Goal: Complete application form

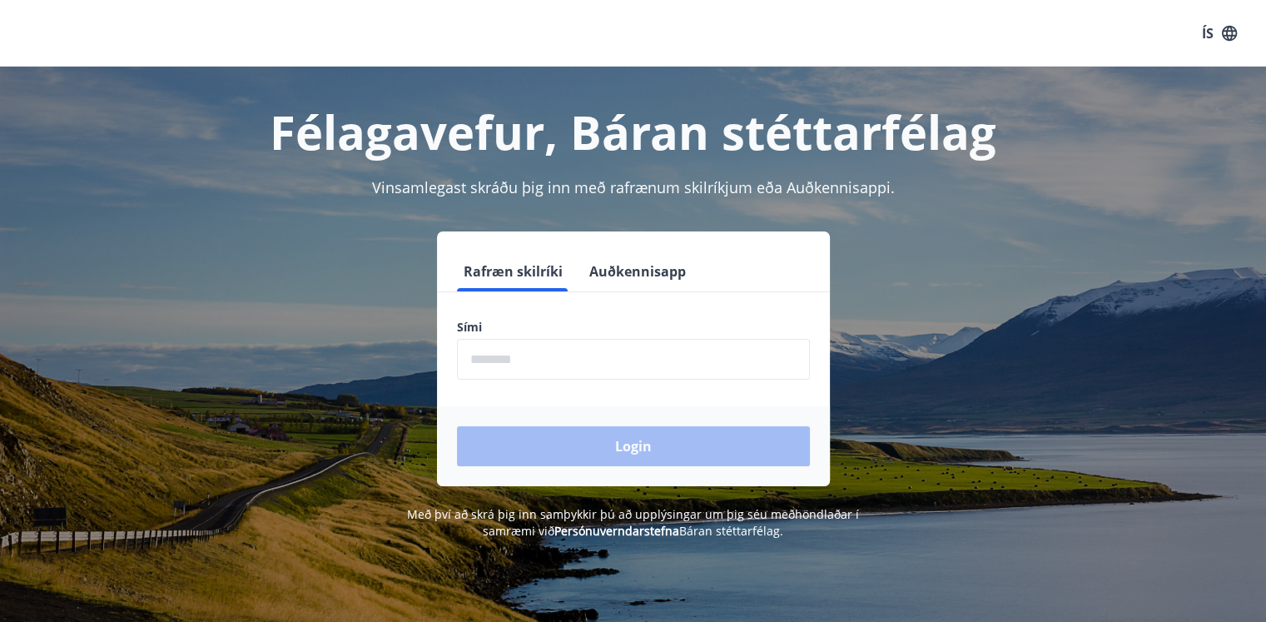
click at [635, 277] on button "Auðkennisapp" at bounding box center [638, 271] width 110 height 40
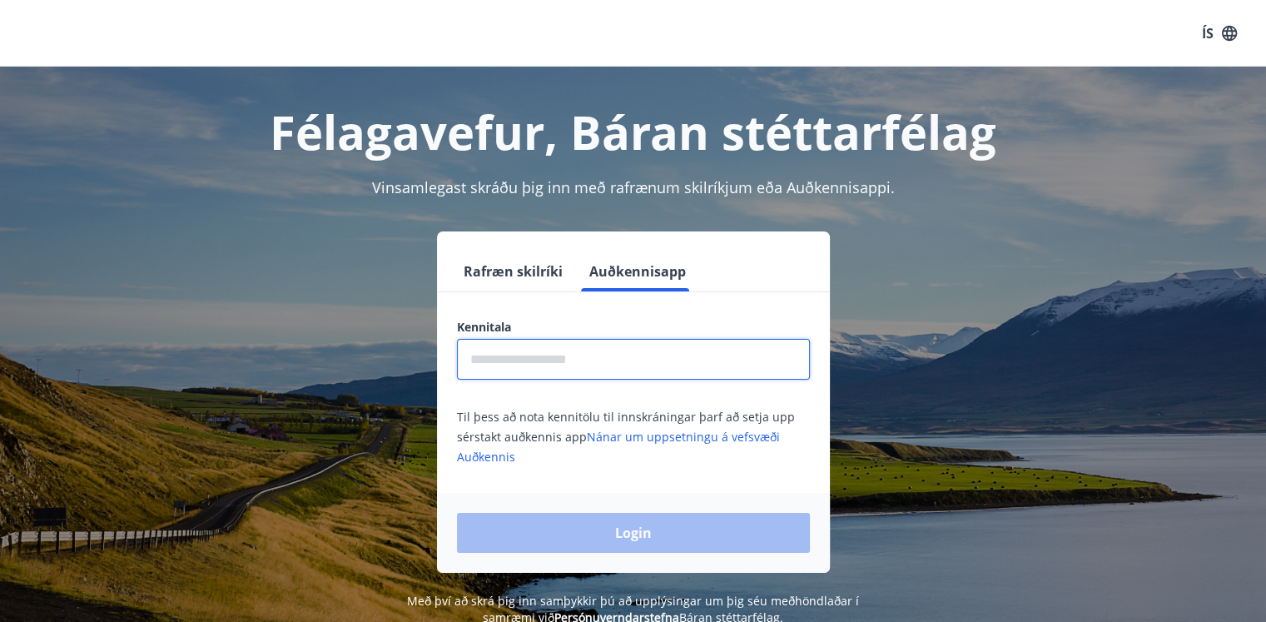
click at [576, 375] on input "text" at bounding box center [633, 359] width 353 height 41
type input "**********"
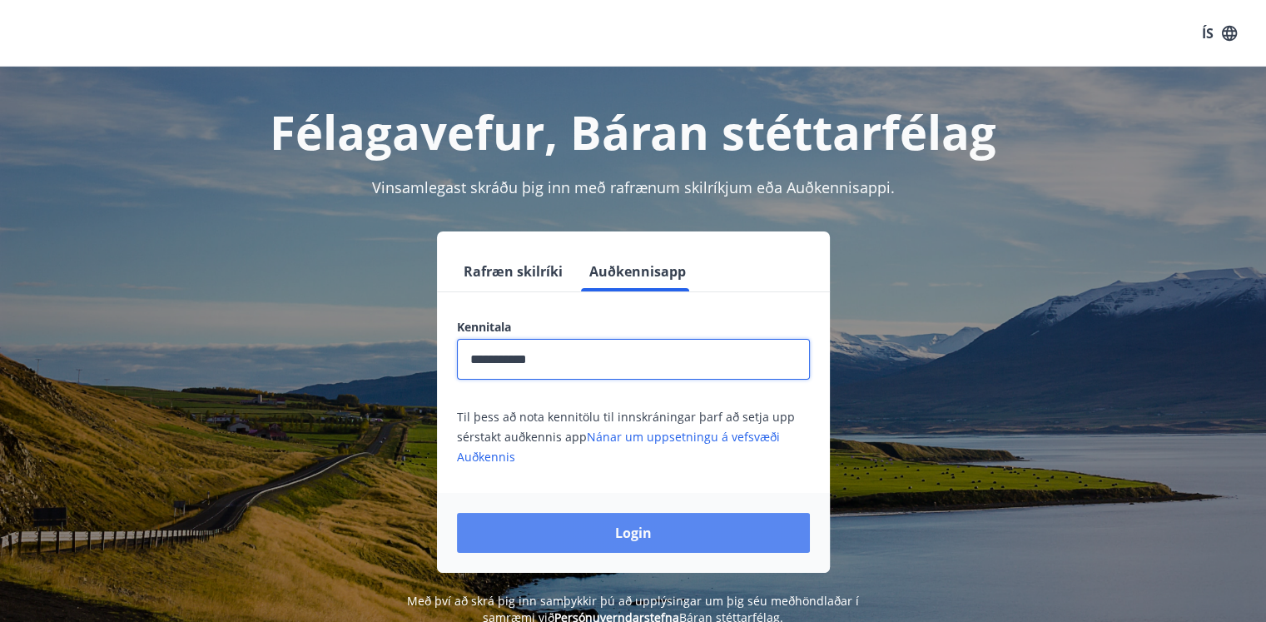
click at [603, 534] on button "Login" at bounding box center [633, 533] width 353 height 40
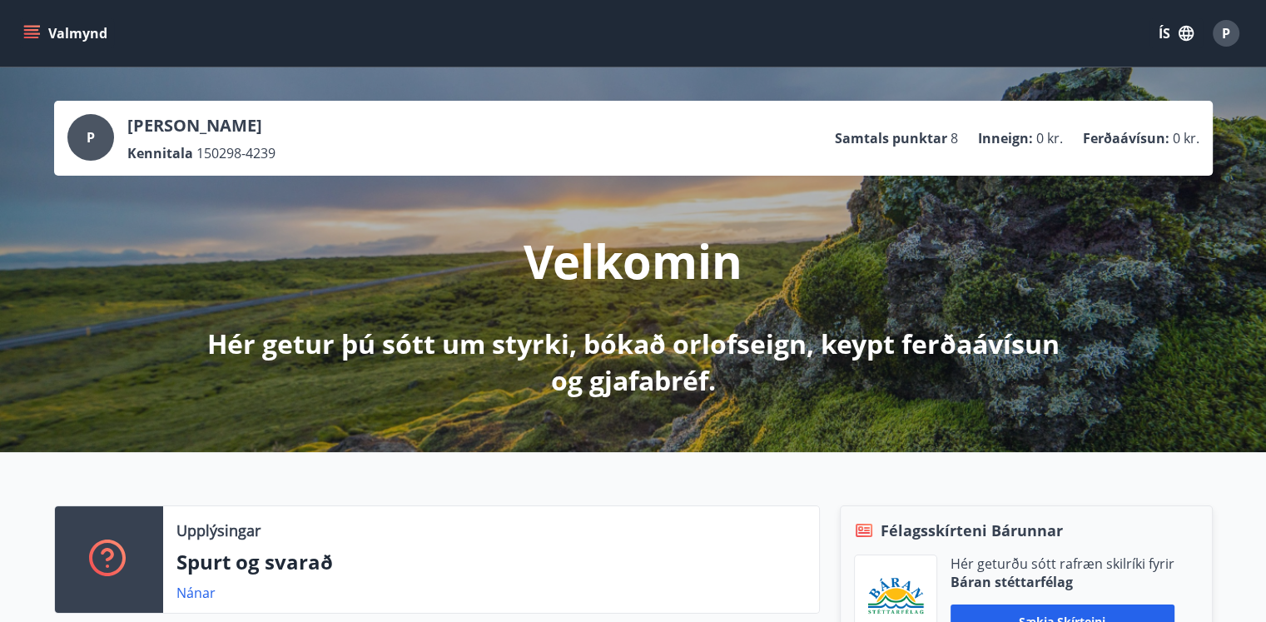
click at [1189, 38] on icon "button" at bounding box center [1186, 33] width 18 height 18
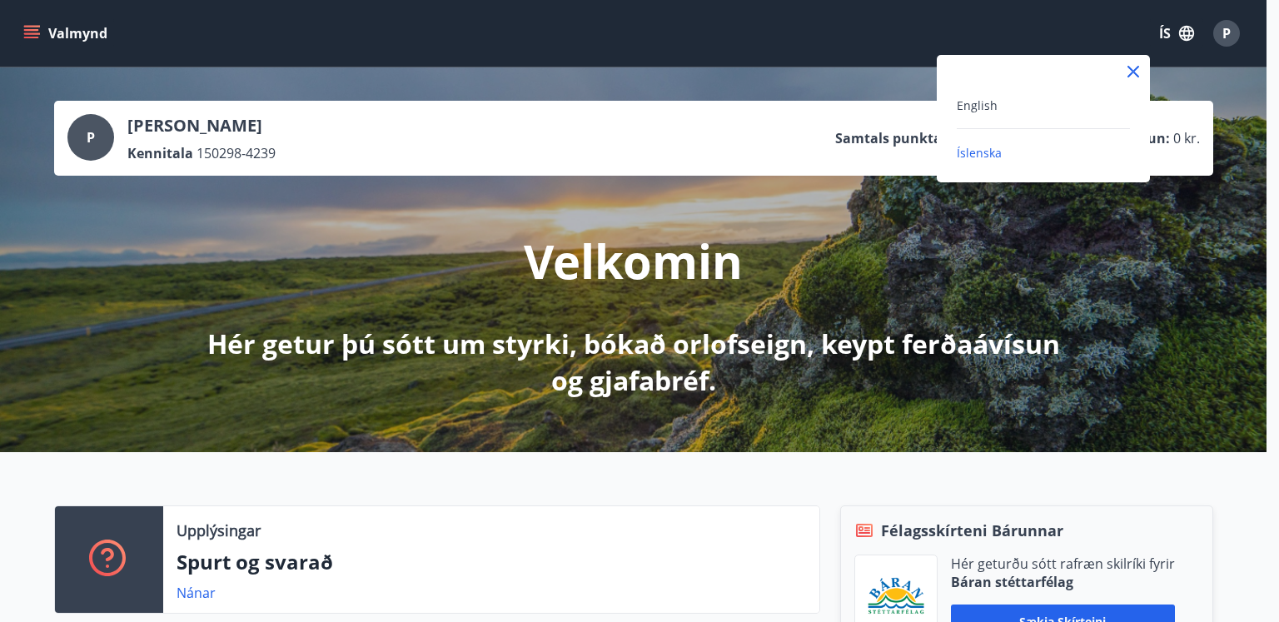
click at [1032, 122] on div "English" at bounding box center [1043, 112] width 173 height 34
click at [1017, 108] on div "English" at bounding box center [1043, 105] width 173 height 20
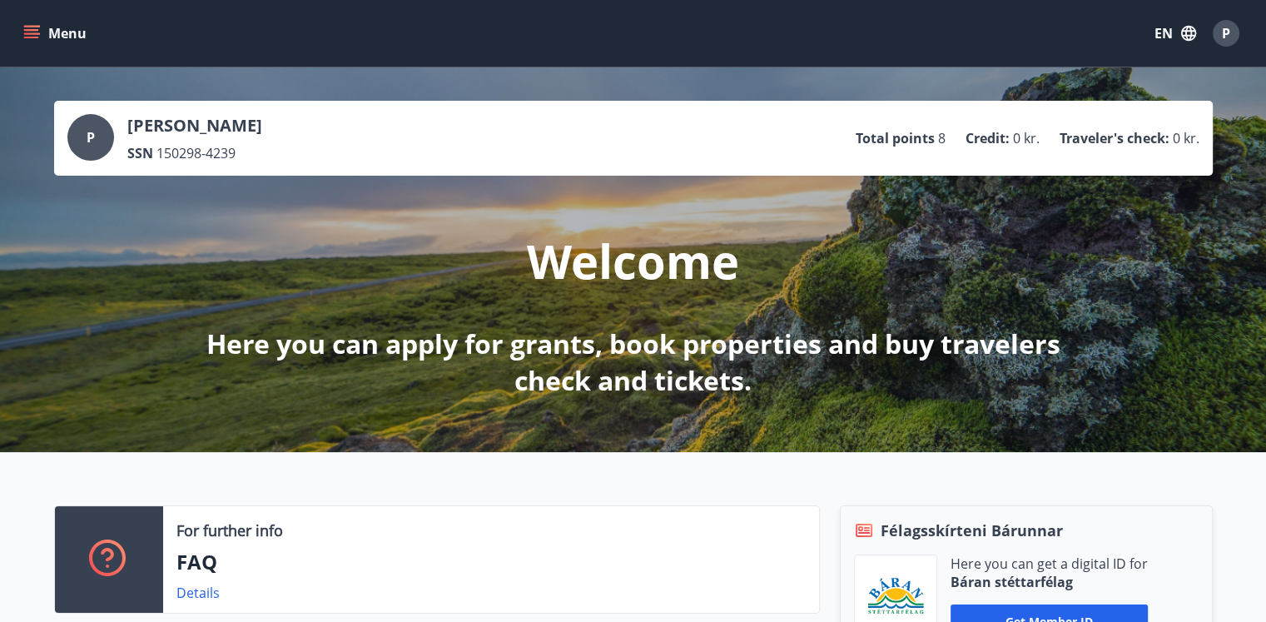
click at [40, 25] on button "Menu" at bounding box center [56, 33] width 73 height 30
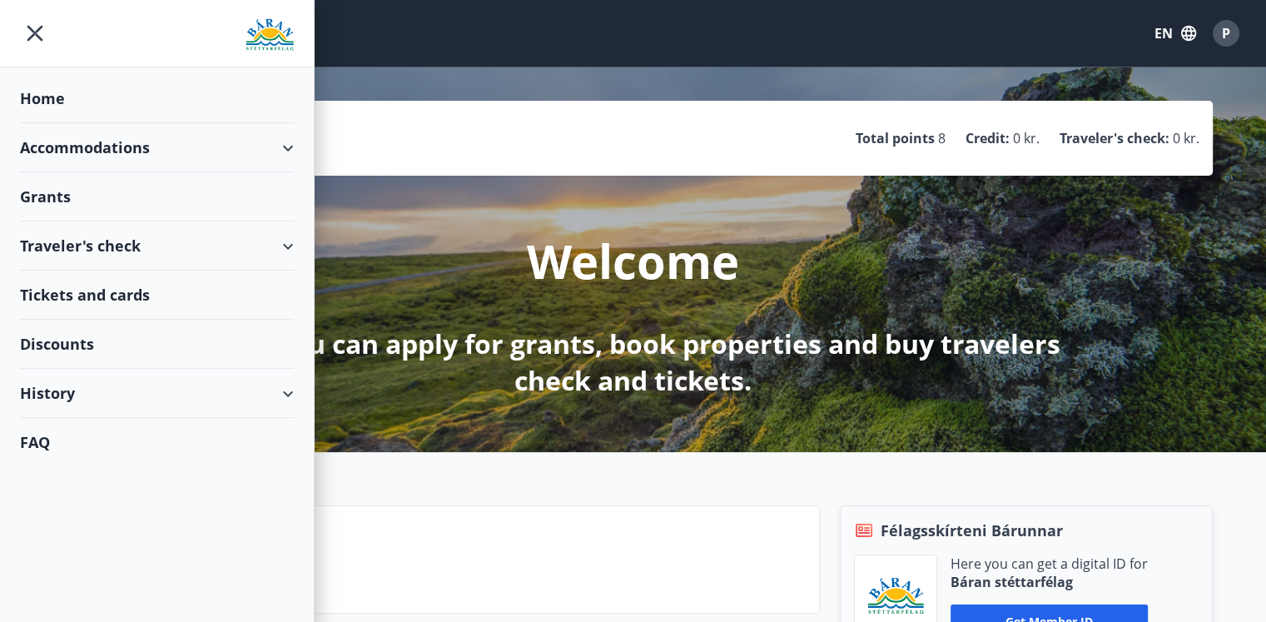
click at [153, 194] on div "Grants" at bounding box center [157, 196] width 274 height 49
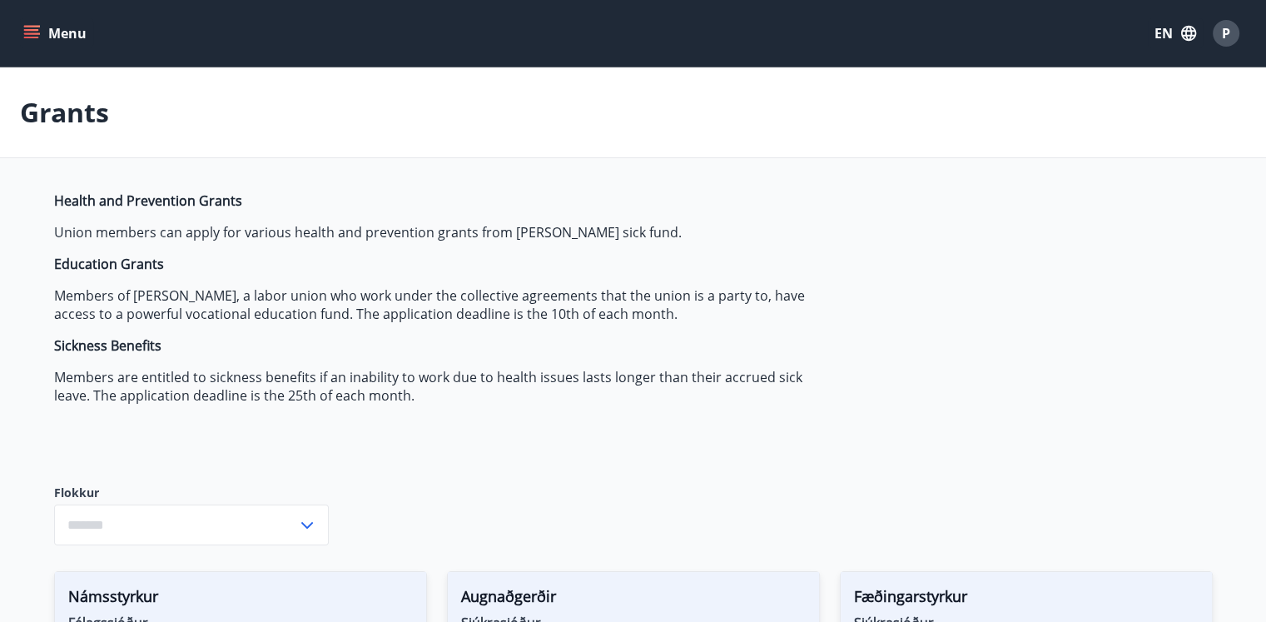
type input "***"
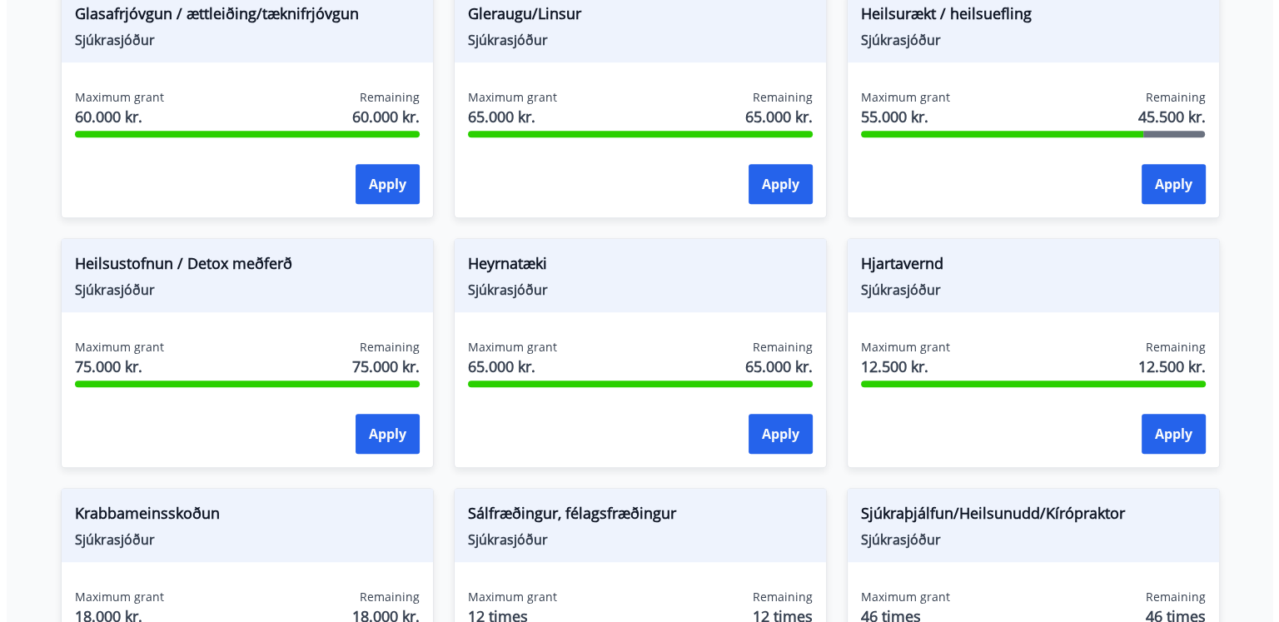
scroll to position [1332, 0]
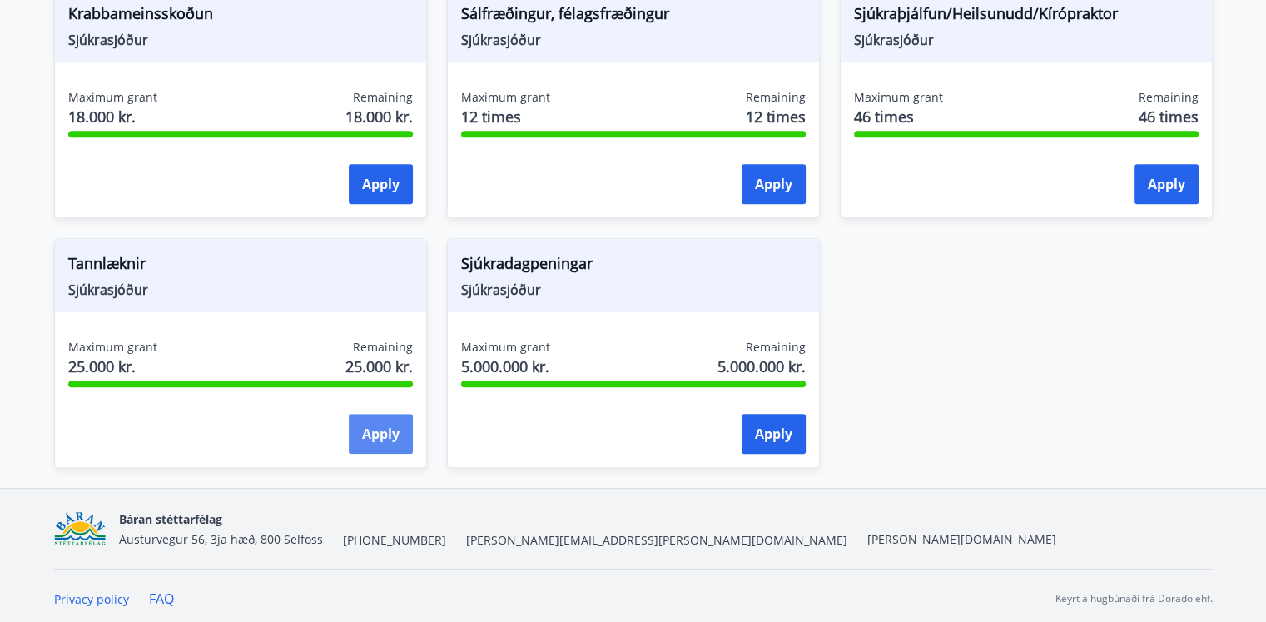
click at [390, 441] on button "Apply" at bounding box center [381, 434] width 64 height 40
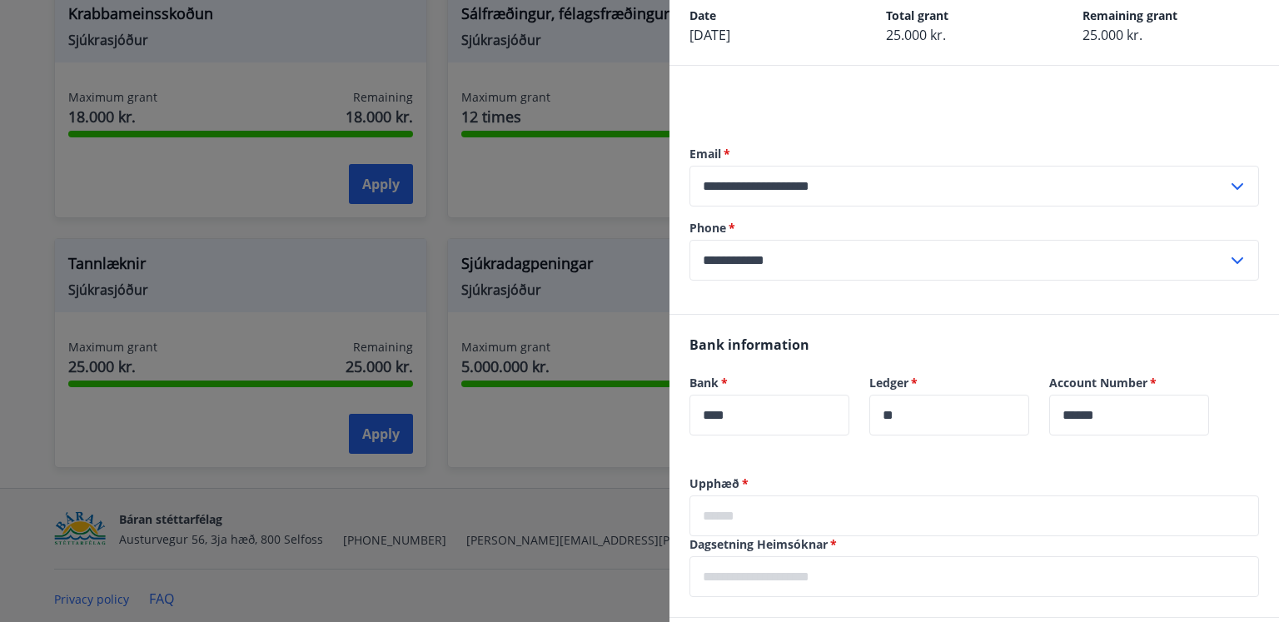
scroll to position [167, 0]
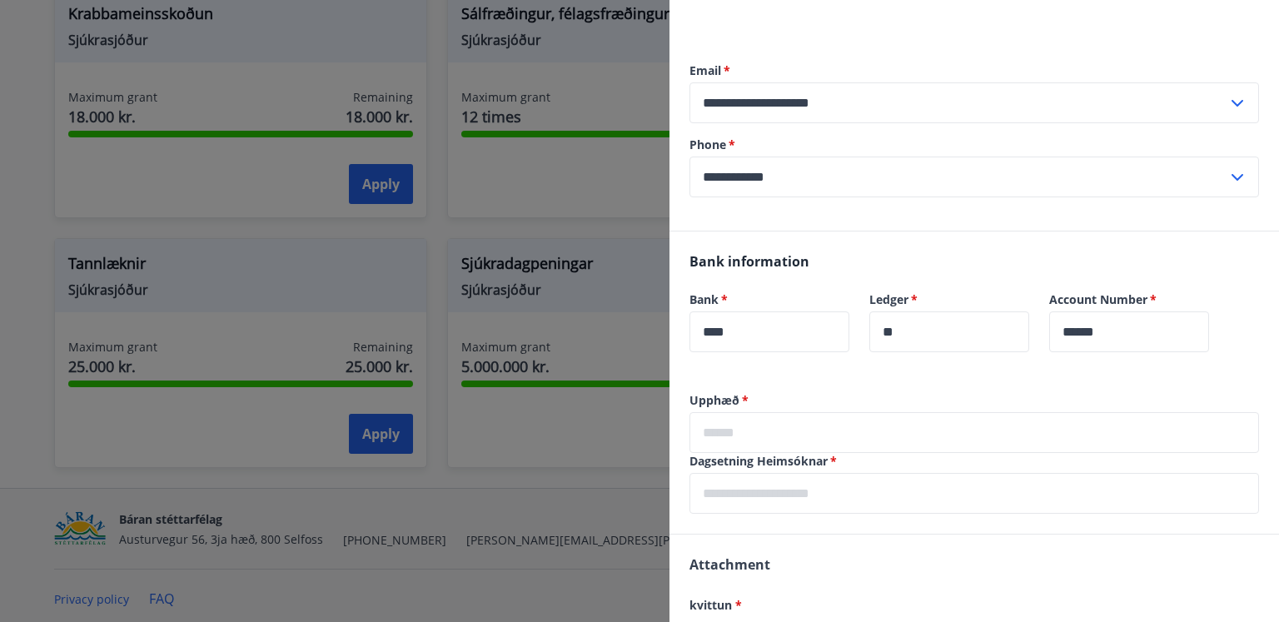
click at [769, 427] on input "text" at bounding box center [973, 432] width 569 height 41
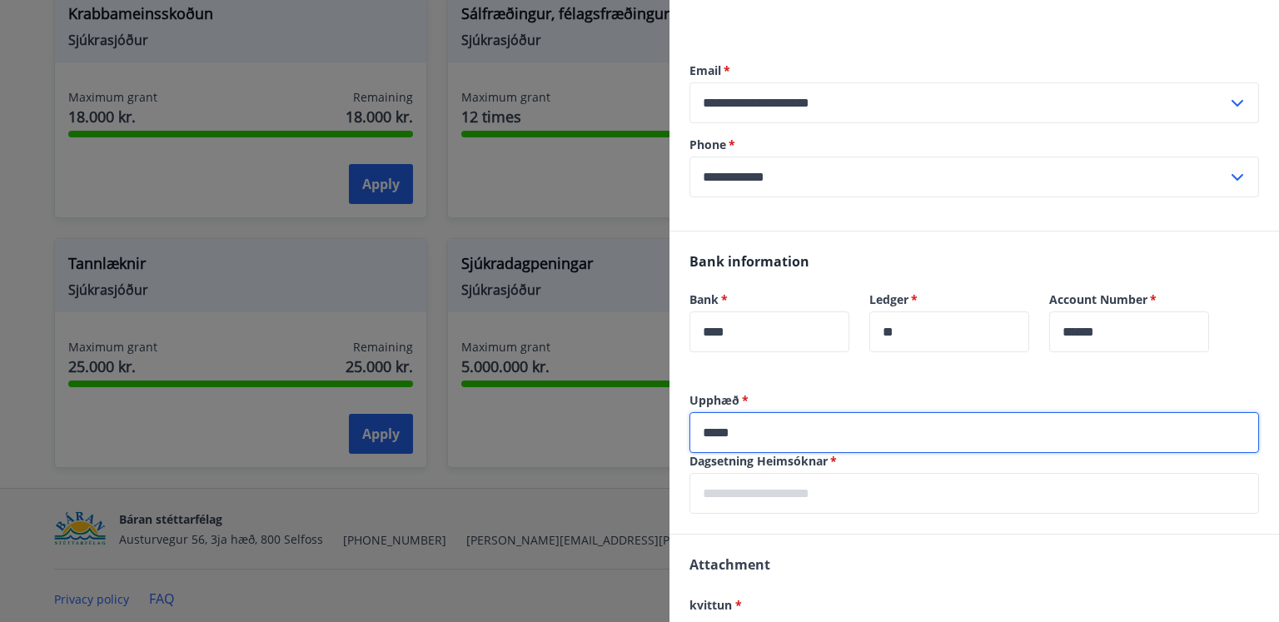
type input "*****"
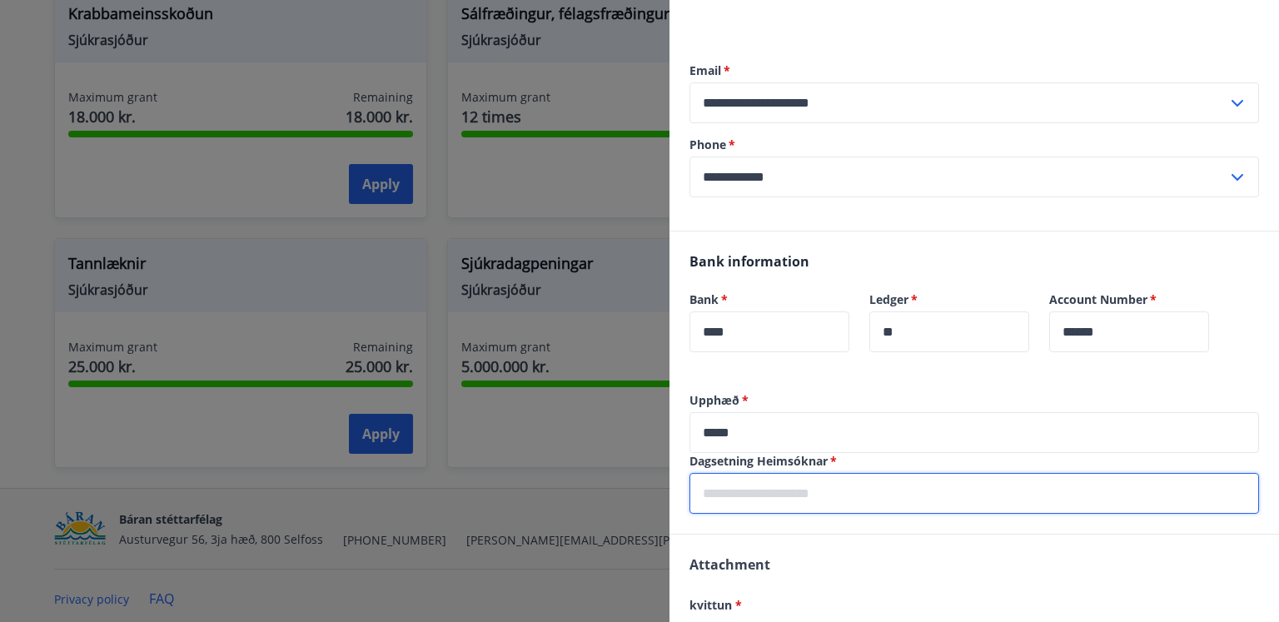
click at [836, 491] on input "text" at bounding box center [973, 493] width 569 height 41
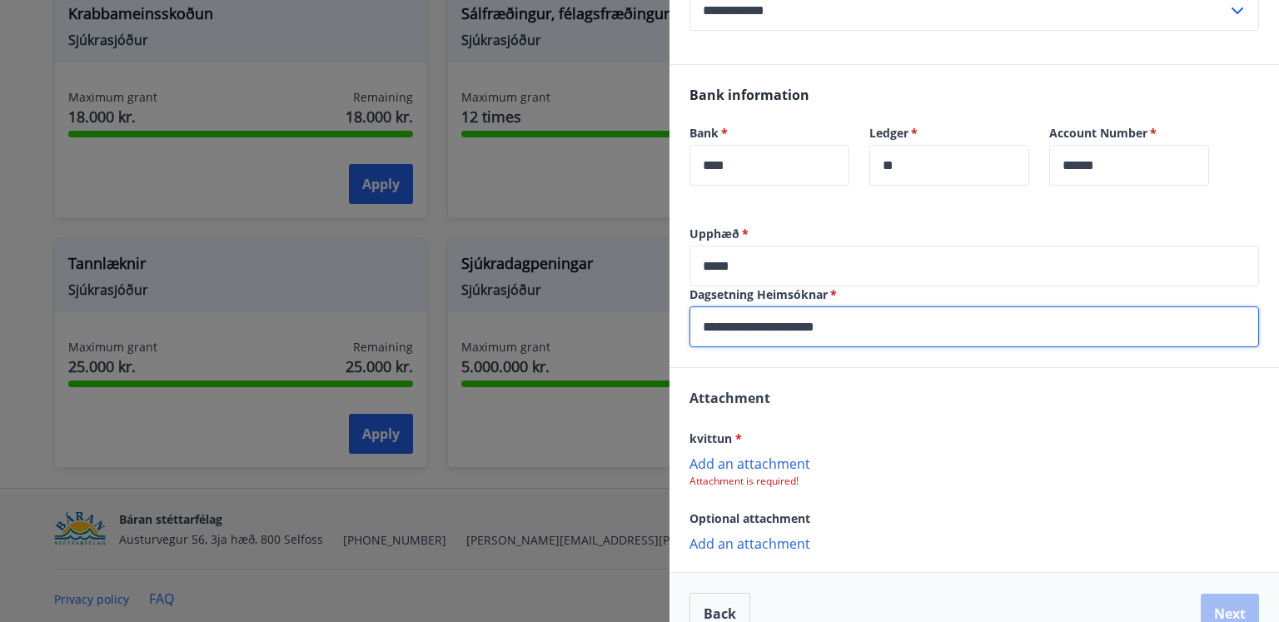
scroll to position [365, 0]
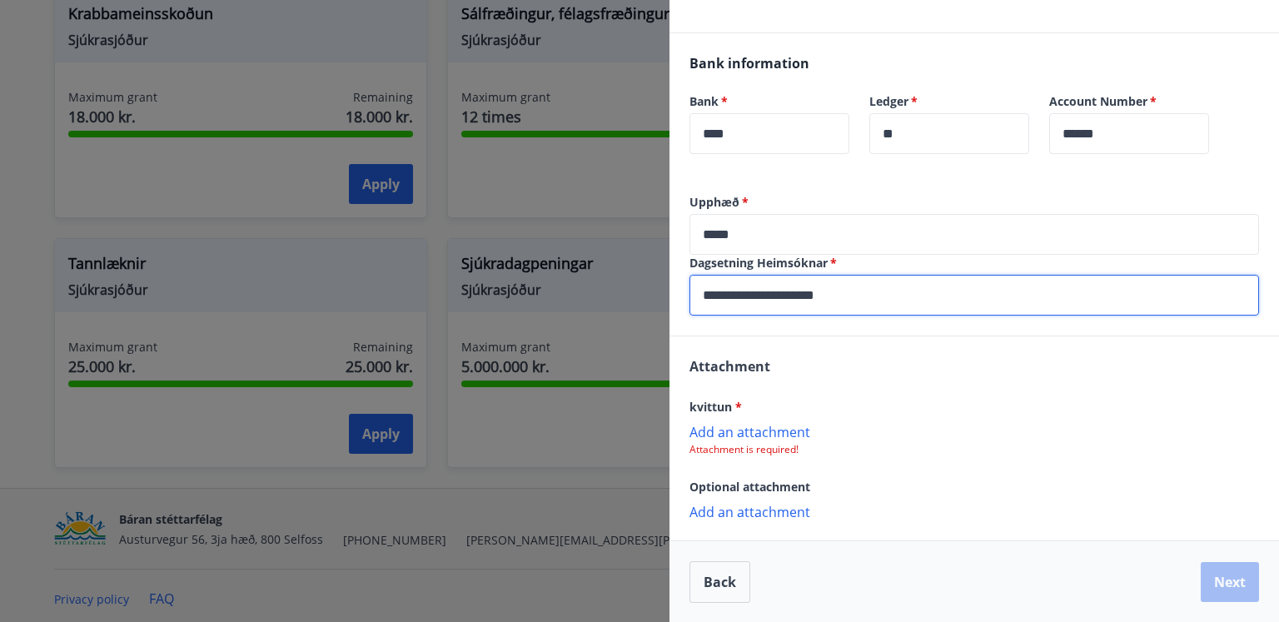
type input "**********"
click at [769, 426] on p "Add an attachment" at bounding box center [973, 431] width 569 height 17
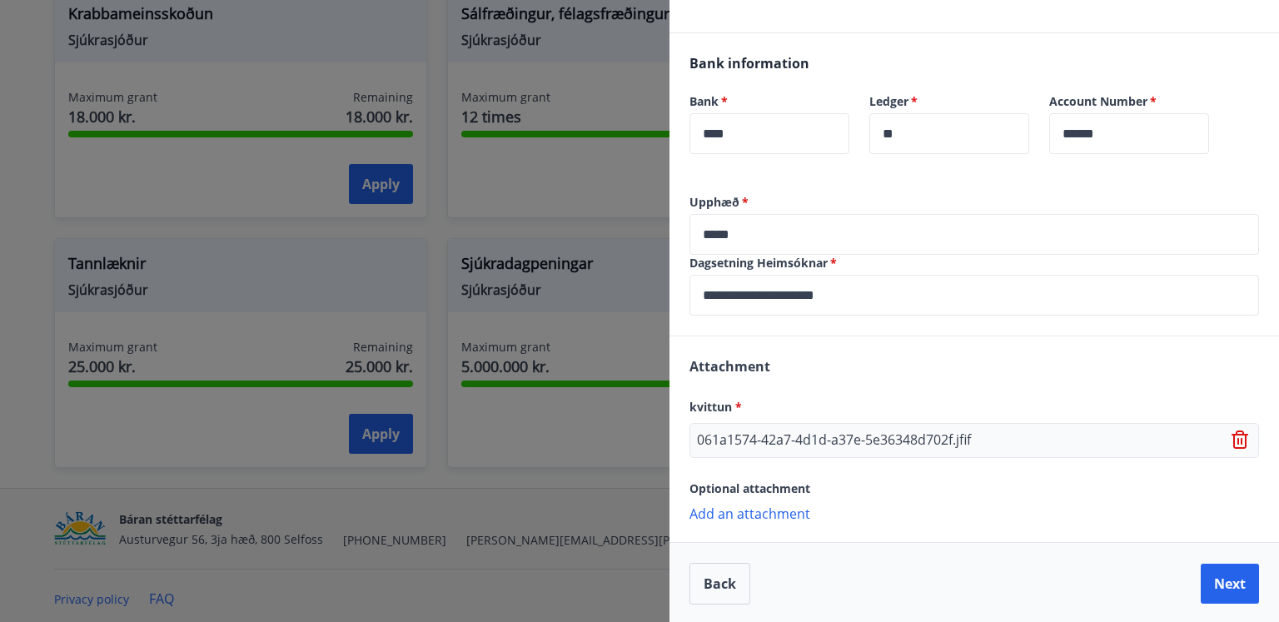
click at [784, 517] on p "Add an attachment" at bounding box center [973, 513] width 569 height 17
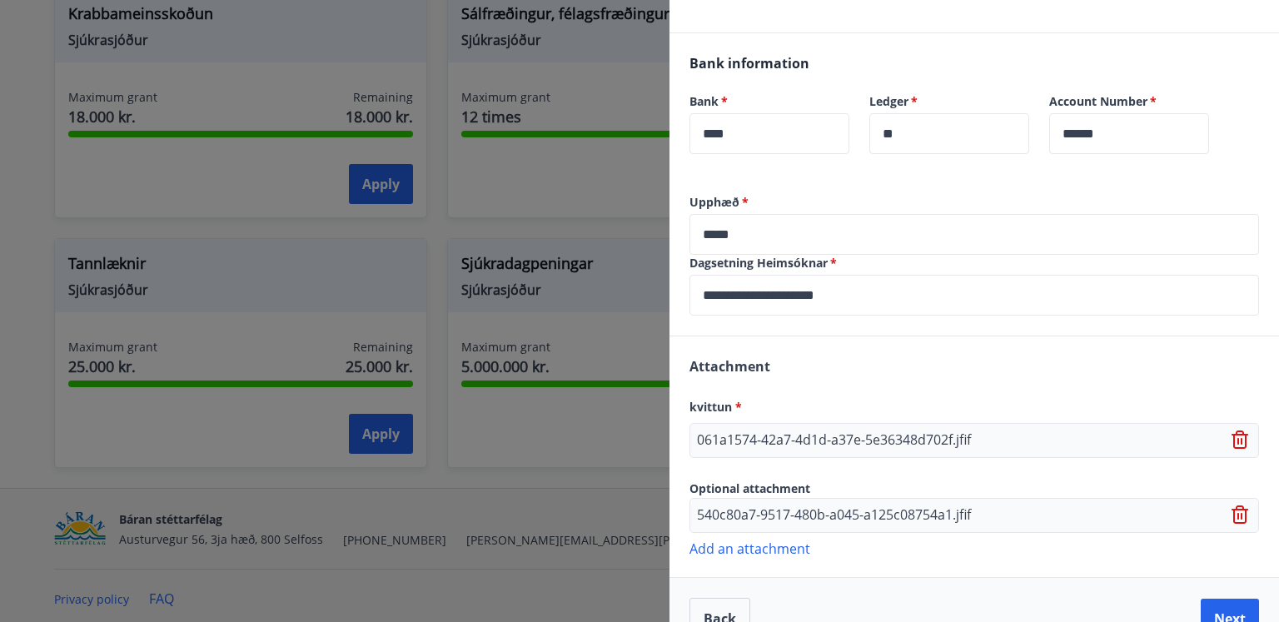
click at [788, 550] on p "Add an attachment" at bounding box center [973, 547] width 569 height 17
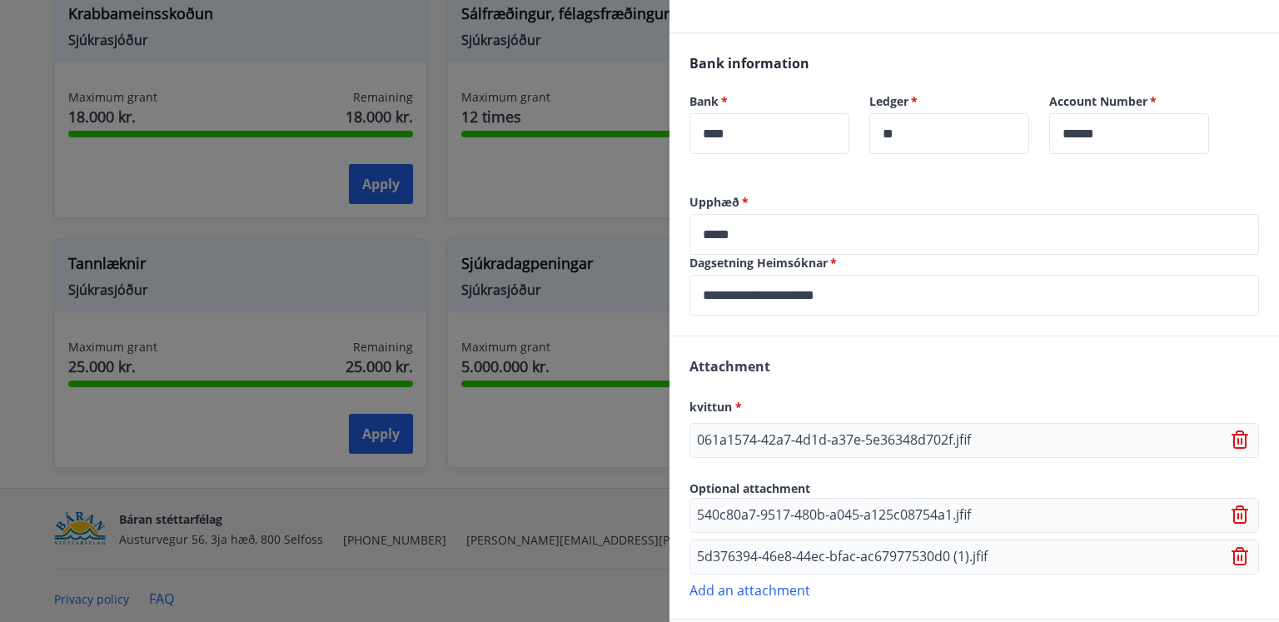
click at [765, 586] on p "Add an attachment" at bounding box center [973, 589] width 569 height 17
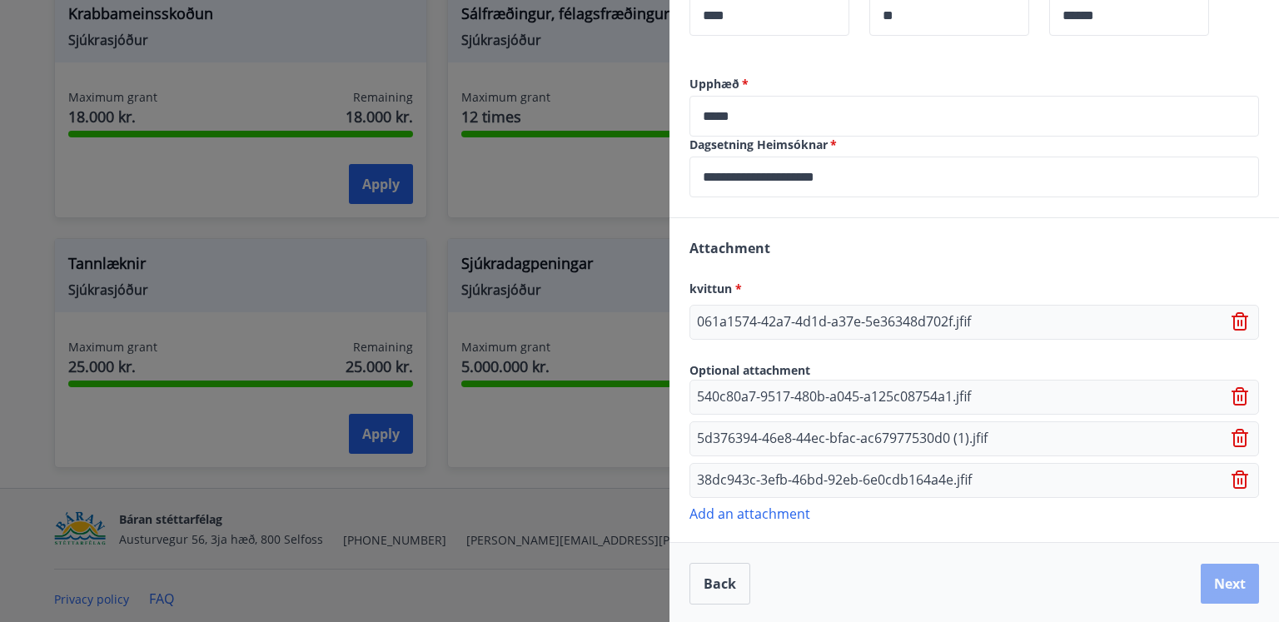
click at [1225, 589] on button "Next" at bounding box center [1230, 584] width 58 height 40
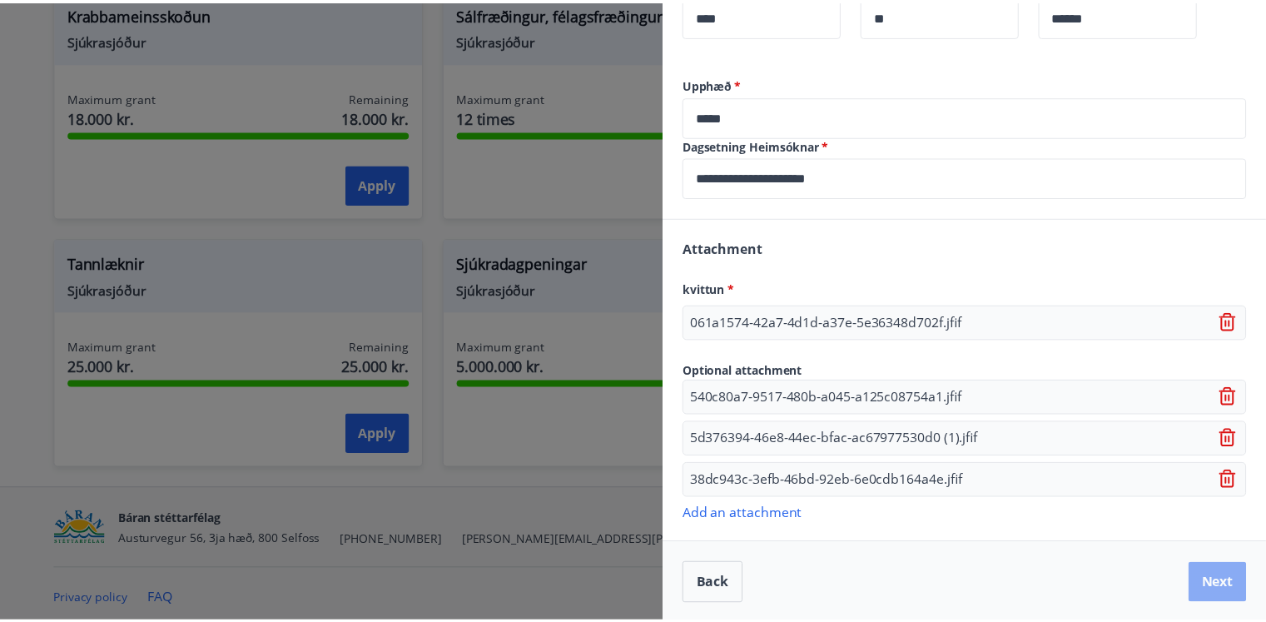
scroll to position [0, 0]
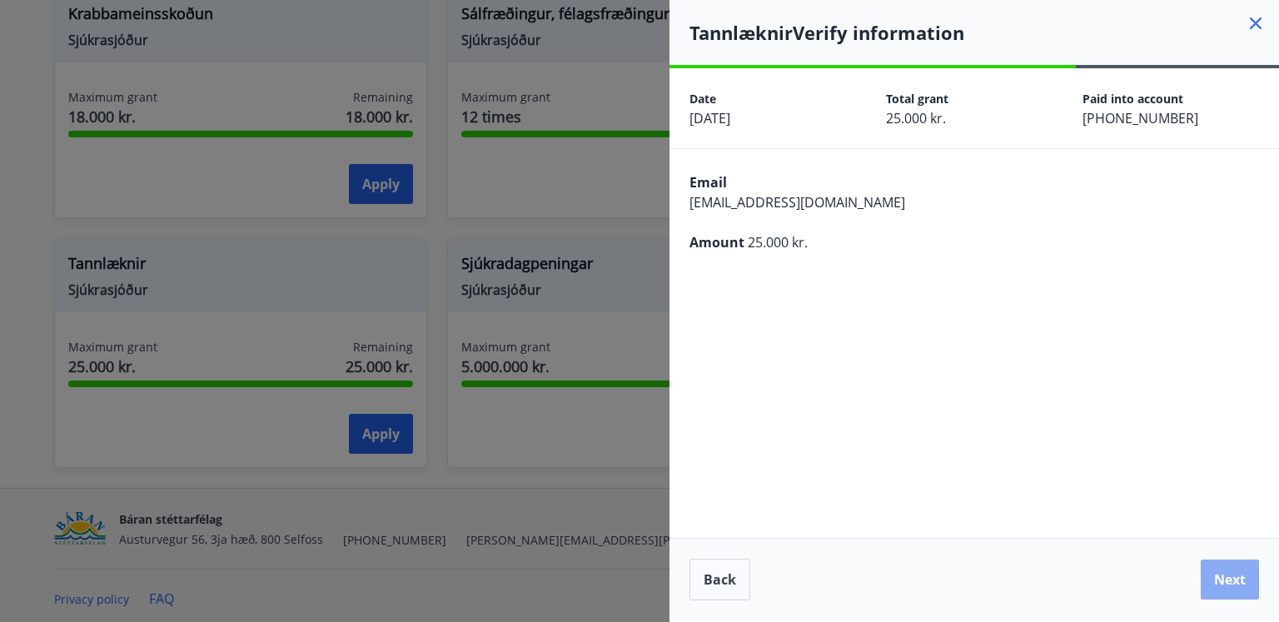
click at [1235, 579] on button "Next" at bounding box center [1230, 579] width 58 height 40
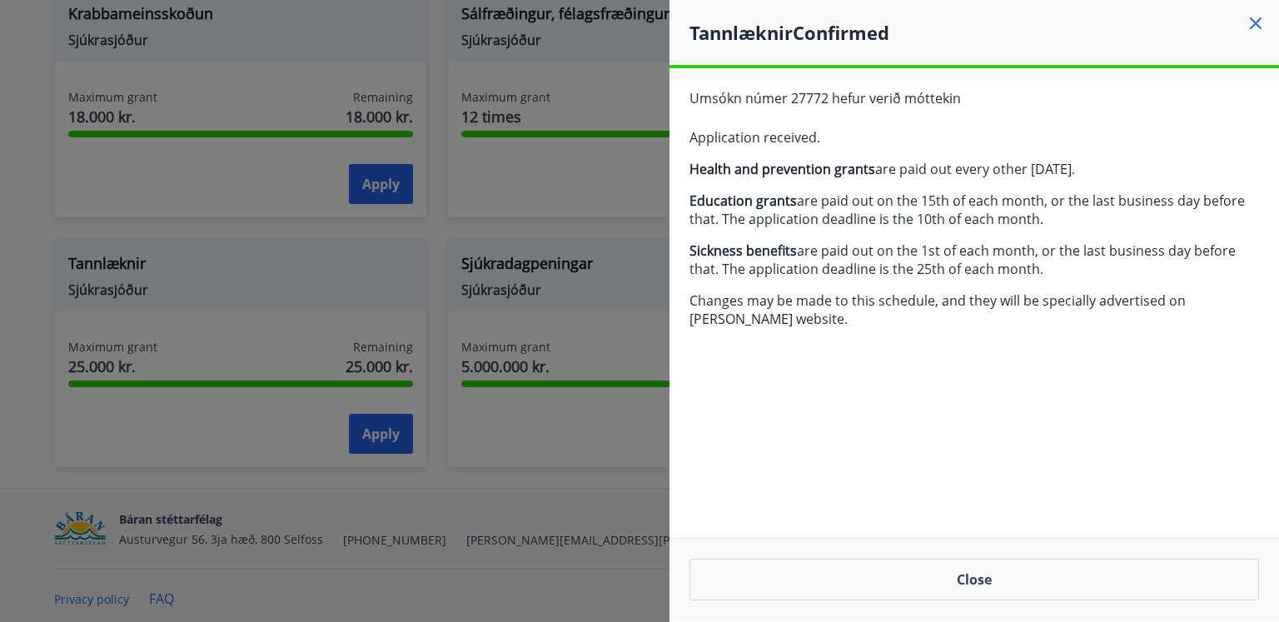
click at [475, 291] on div at bounding box center [639, 311] width 1279 height 622
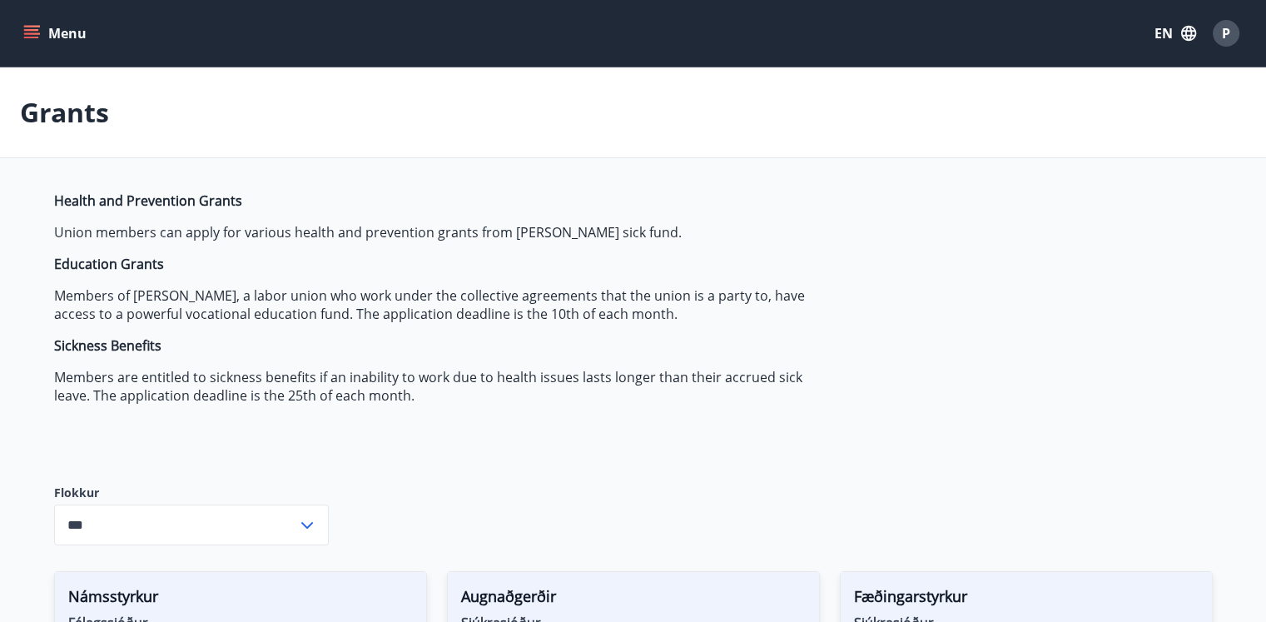
click at [31, 40] on icon "menu" at bounding box center [31, 33] width 17 height 17
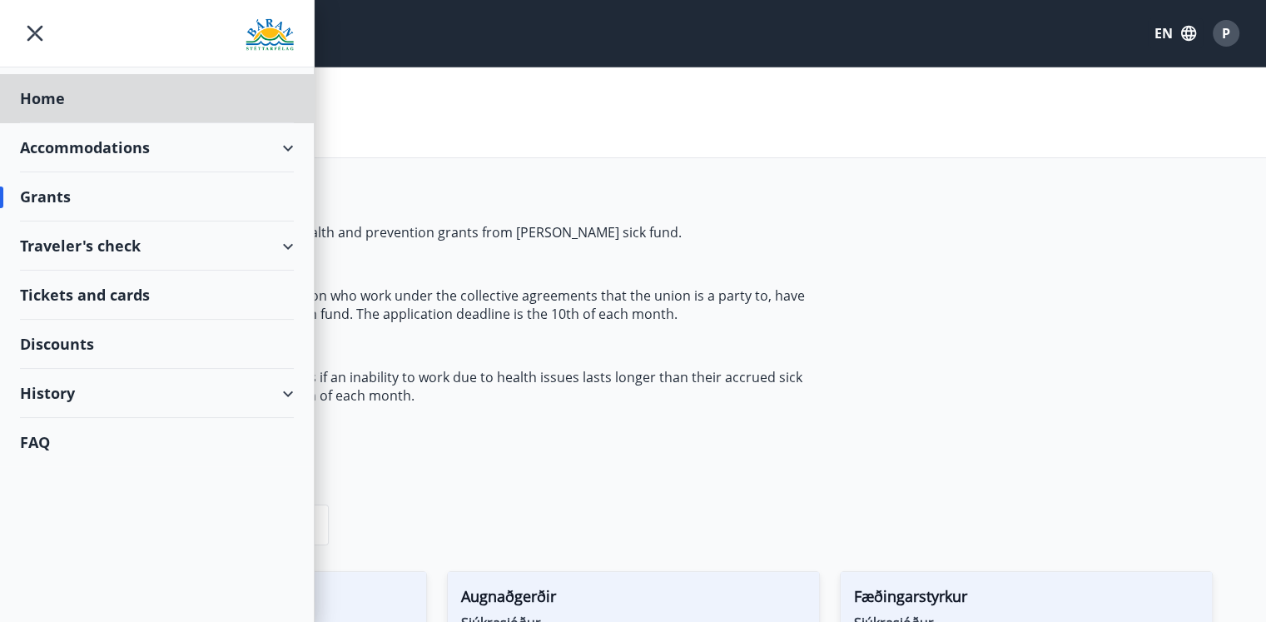
click at [93, 190] on div "Grants" at bounding box center [157, 196] width 274 height 49
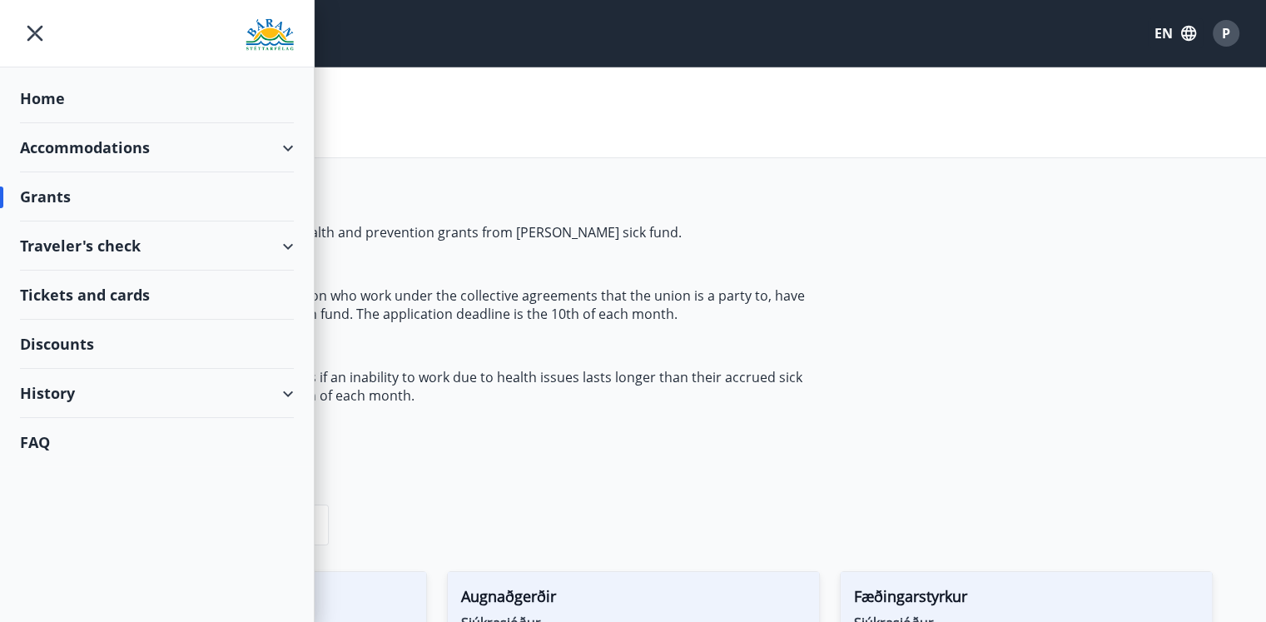
click at [93, 190] on div "Grants" at bounding box center [157, 196] width 274 height 49
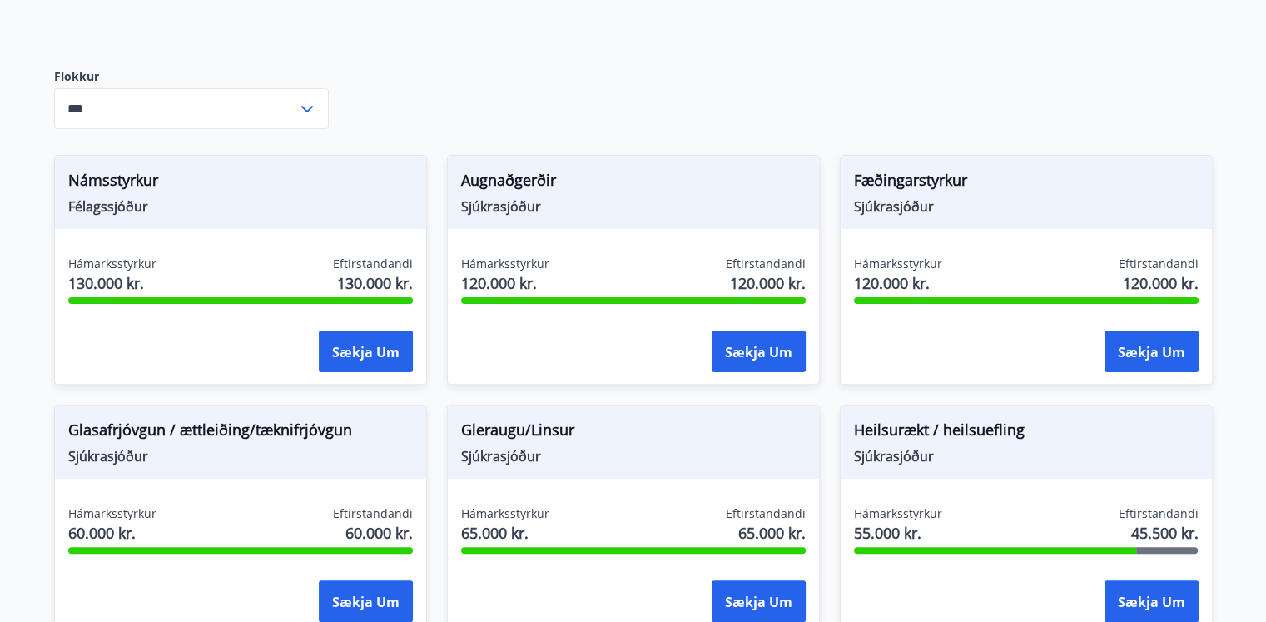
scroll to position [500, 0]
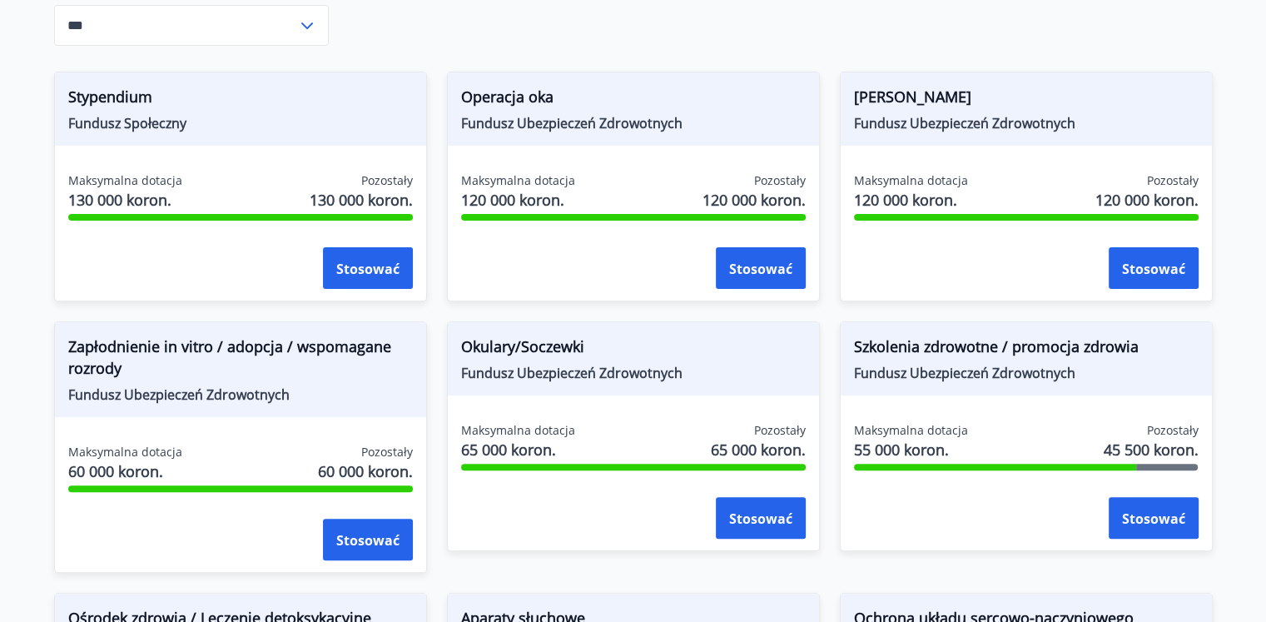
click at [701, 39] on div "Dotacje na zdrowie i profilaktykę Członkowie związku mogą ubiegać się o różne z…" at bounding box center [633, 517] width 1159 height 1650
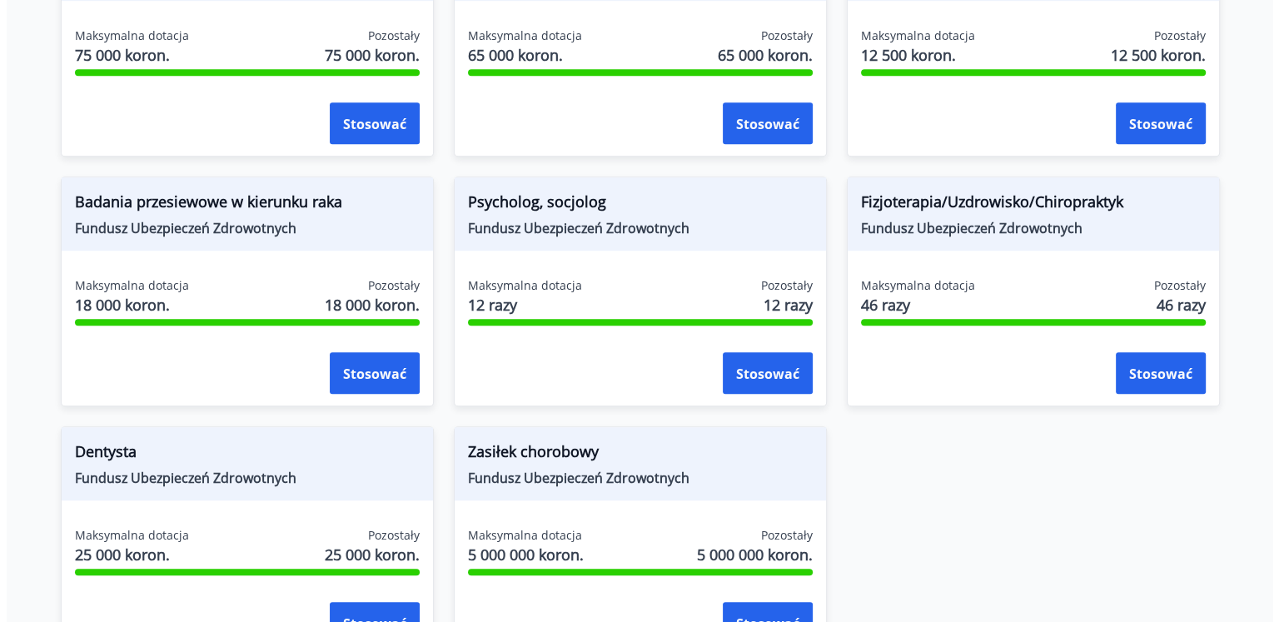
scroll to position [1332, 0]
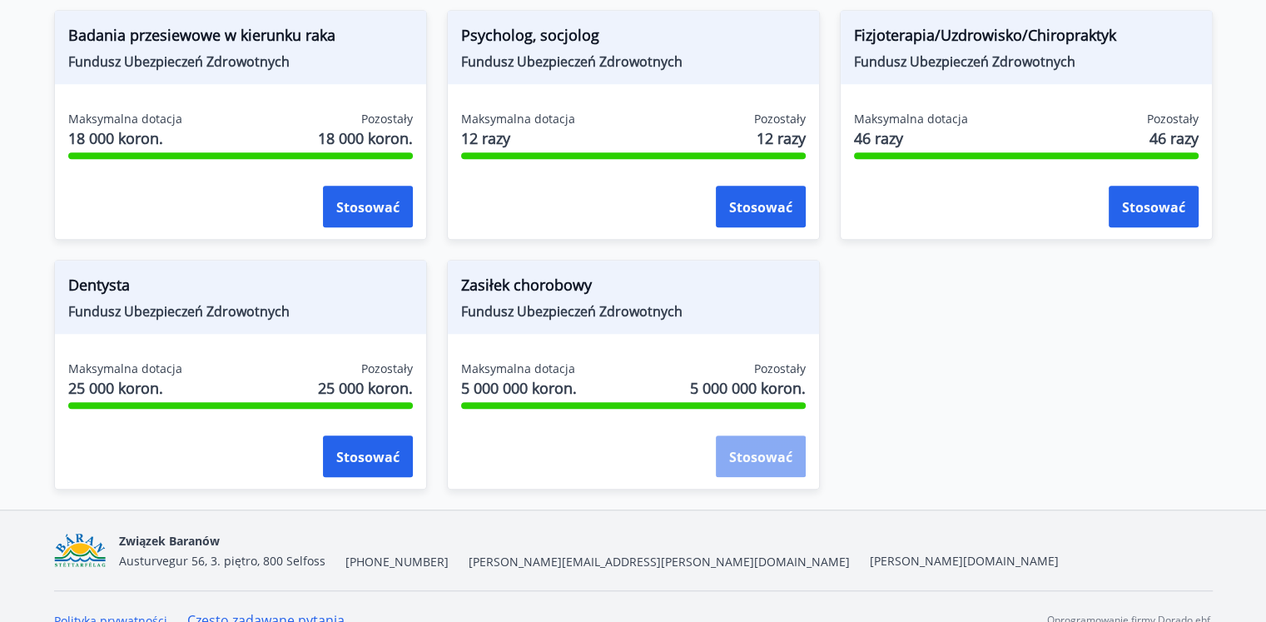
click at [736, 448] on font "Stosować" at bounding box center [760, 457] width 63 height 18
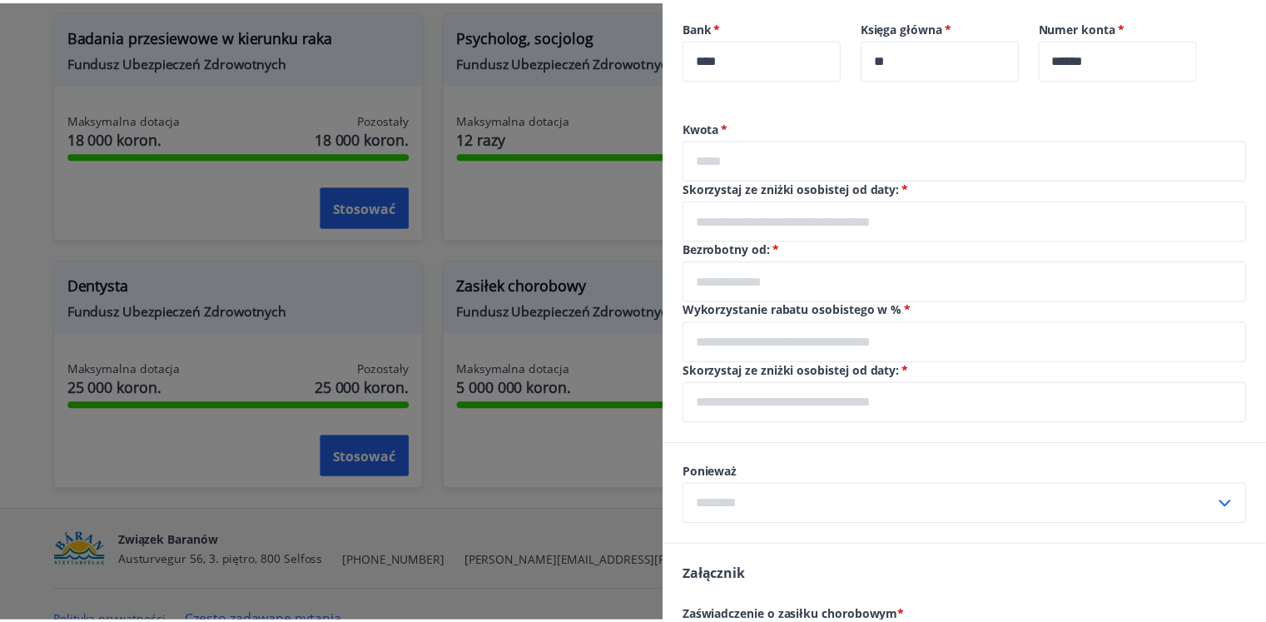
scroll to position [583, 0]
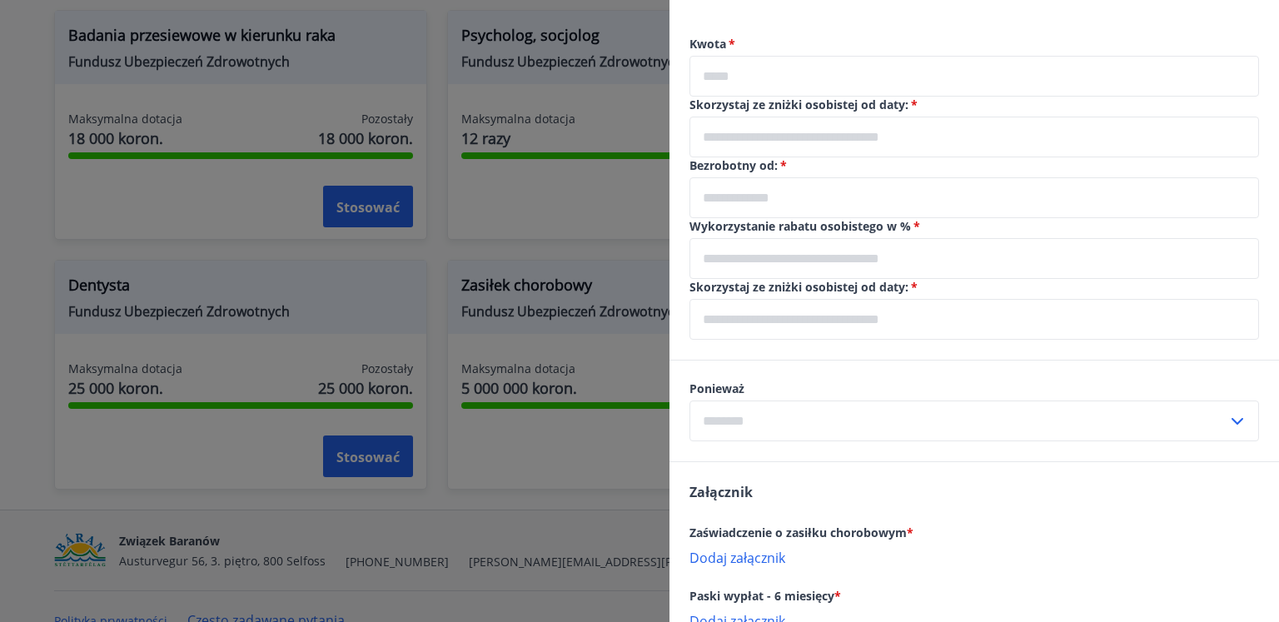
click at [581, 448] on div at bounding box center [639, 311] width 1279 height 622
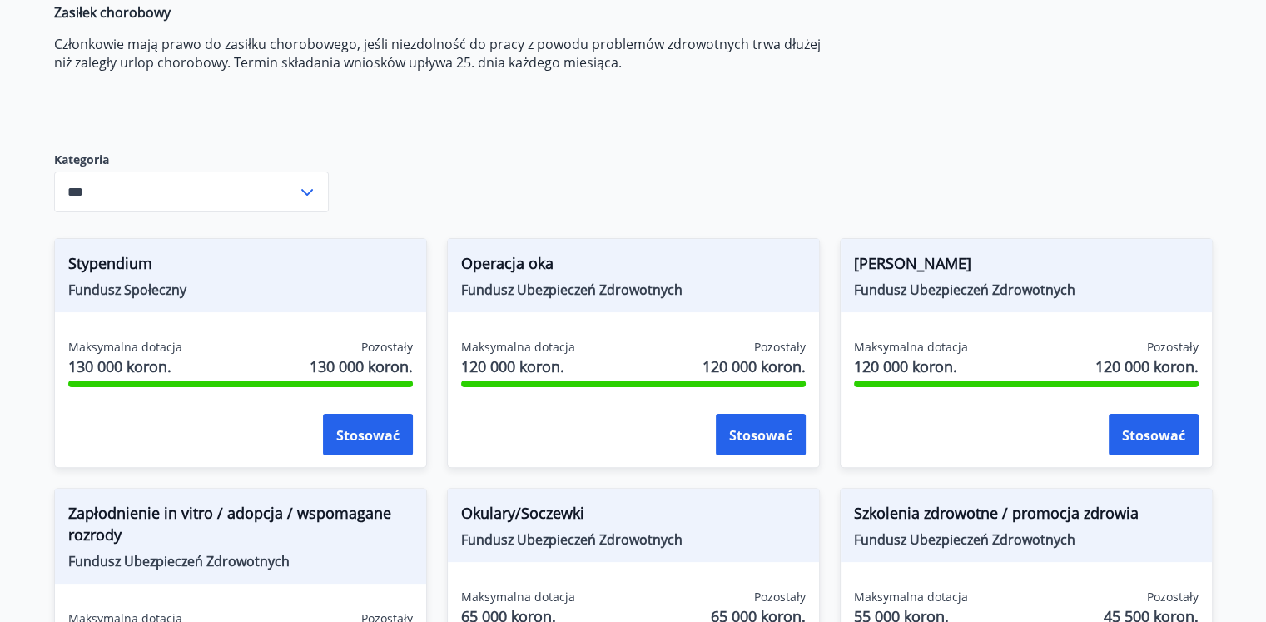
scroll to position [0, 0]
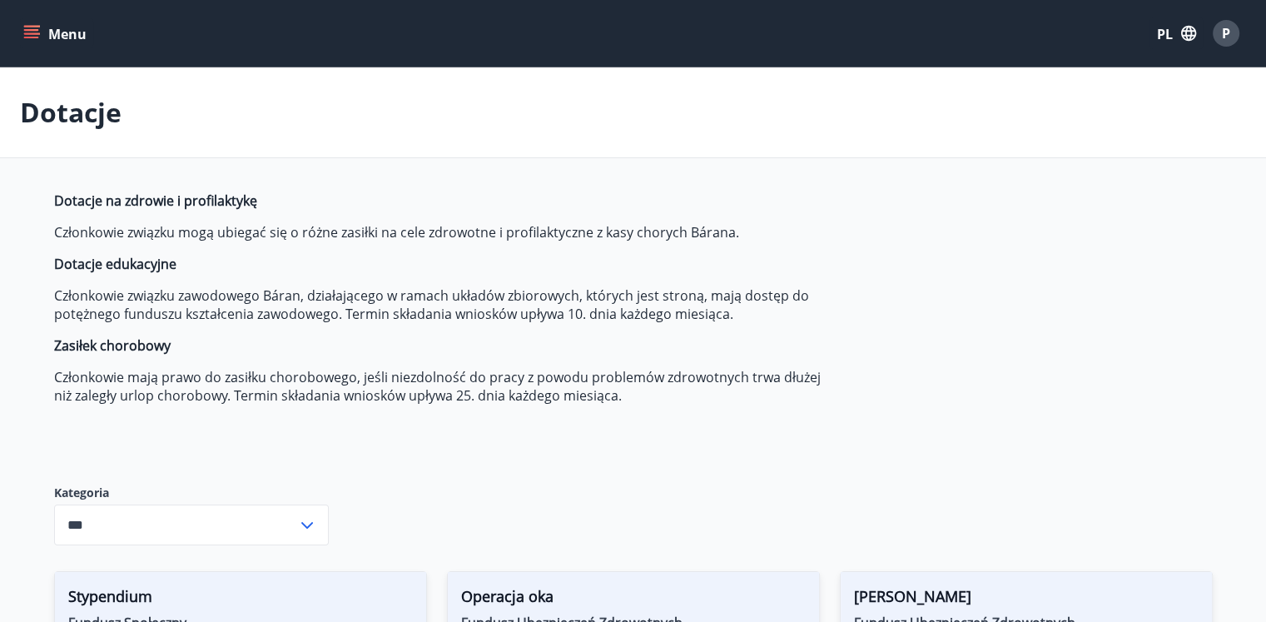
click at [37, 40] on icon "menu" at bounding box center [31, 33] width 17 height 17
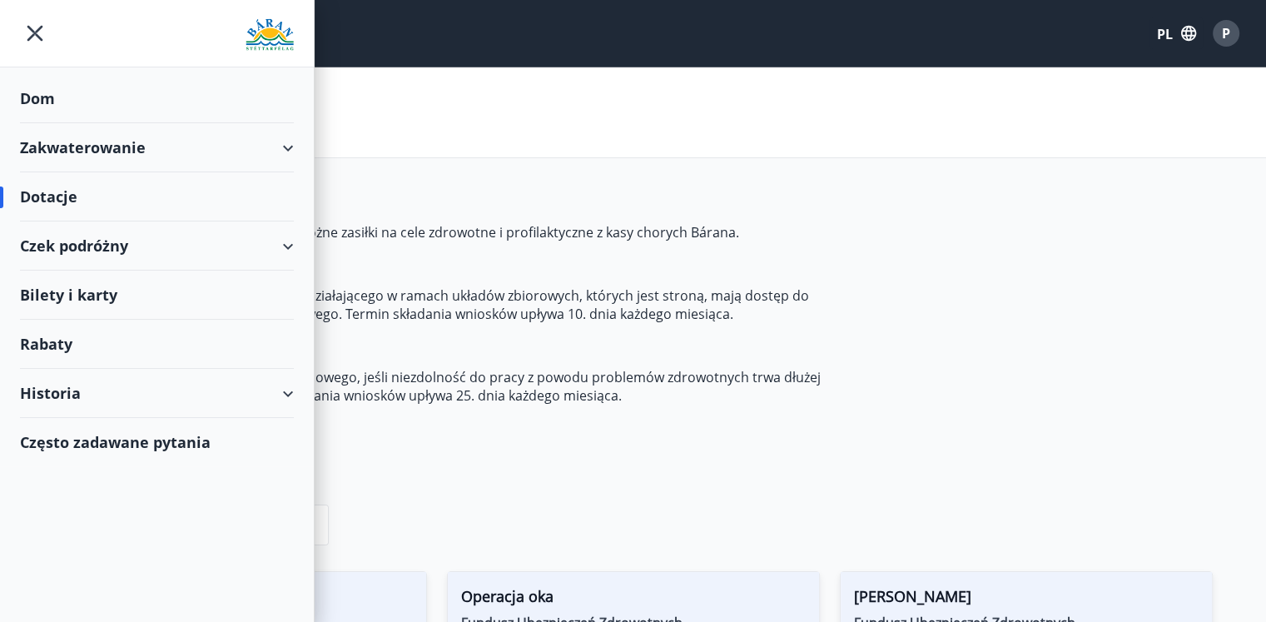
click at [637, 580] on div "Operacja oka Fundusz Ubezpieczeń Zdrowotnych" at bounding box center [633, 608] width 371 height 73
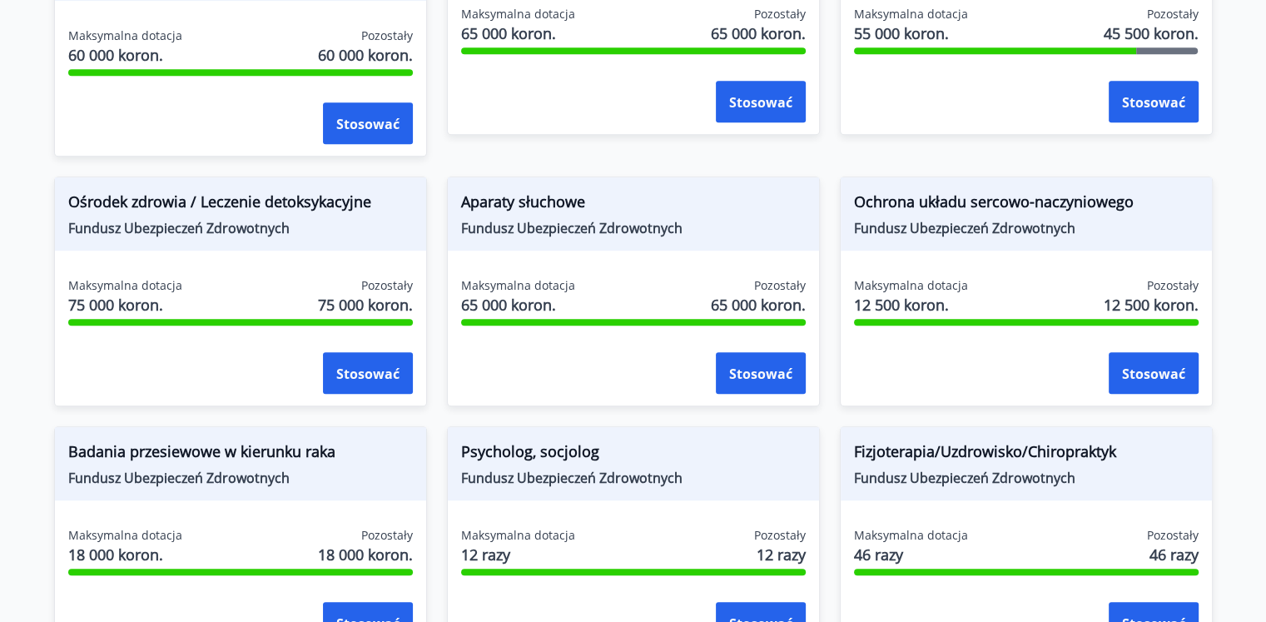
scroll to position [1082, 0]
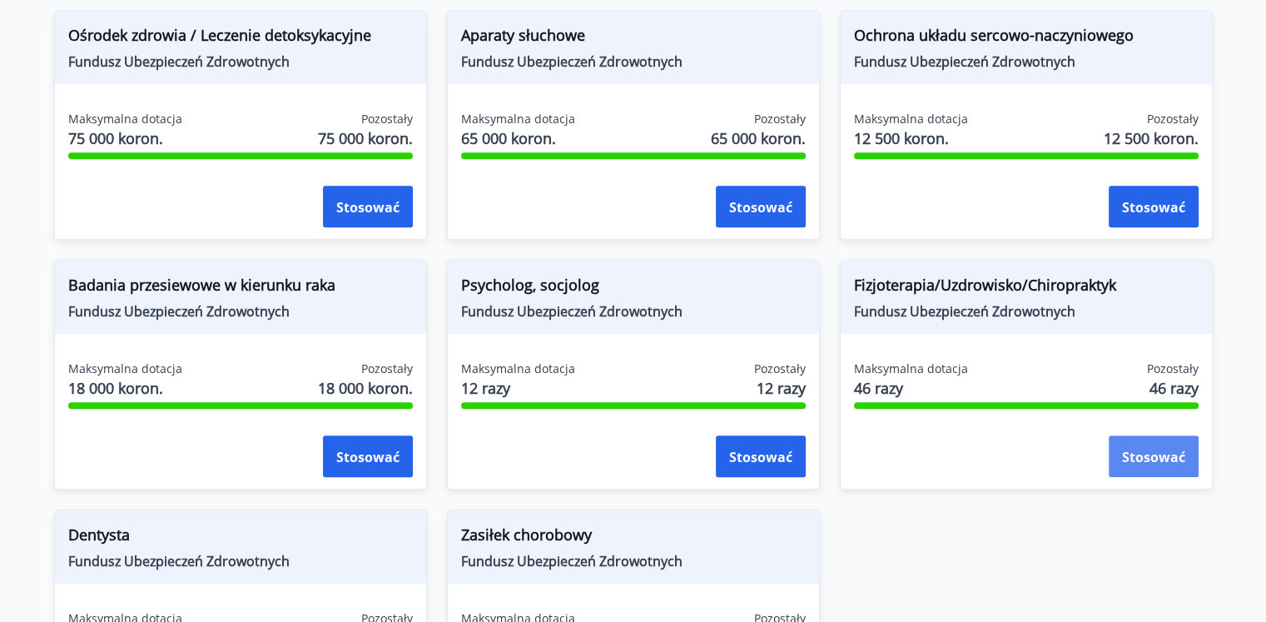
click at [1139, 450] on font "Stosować" at bounding box center [1153, 457] width 63 height 18
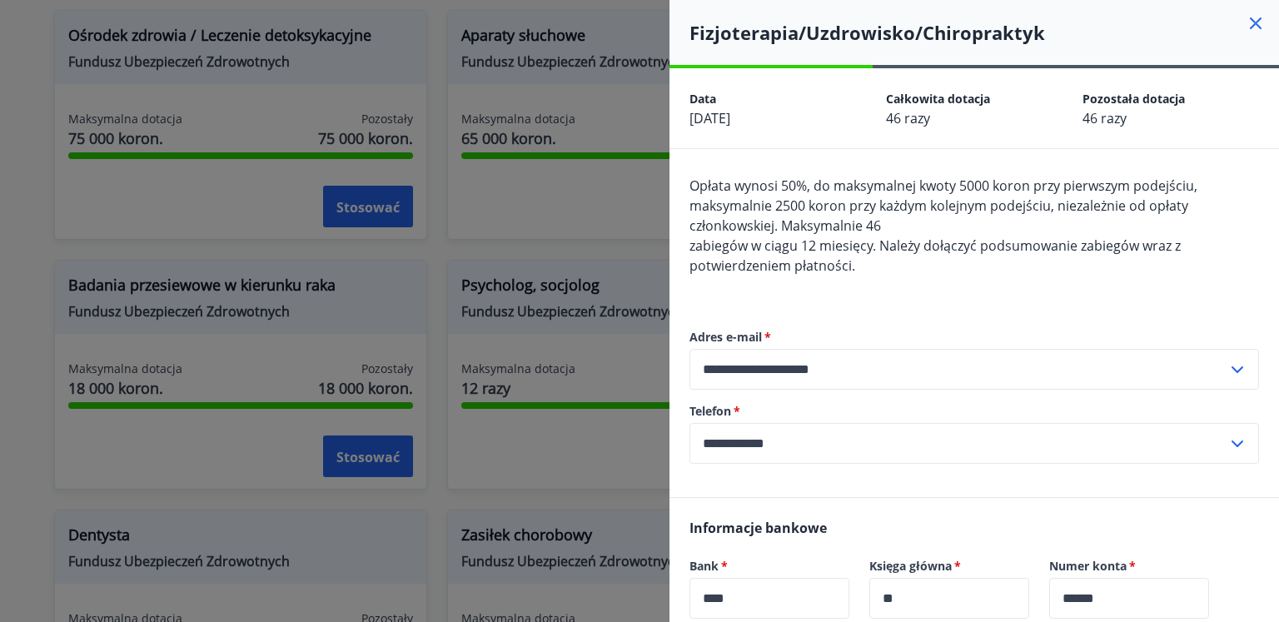
click at [631, 214] on div at bounding box center [639, 311] width 1279 height 622
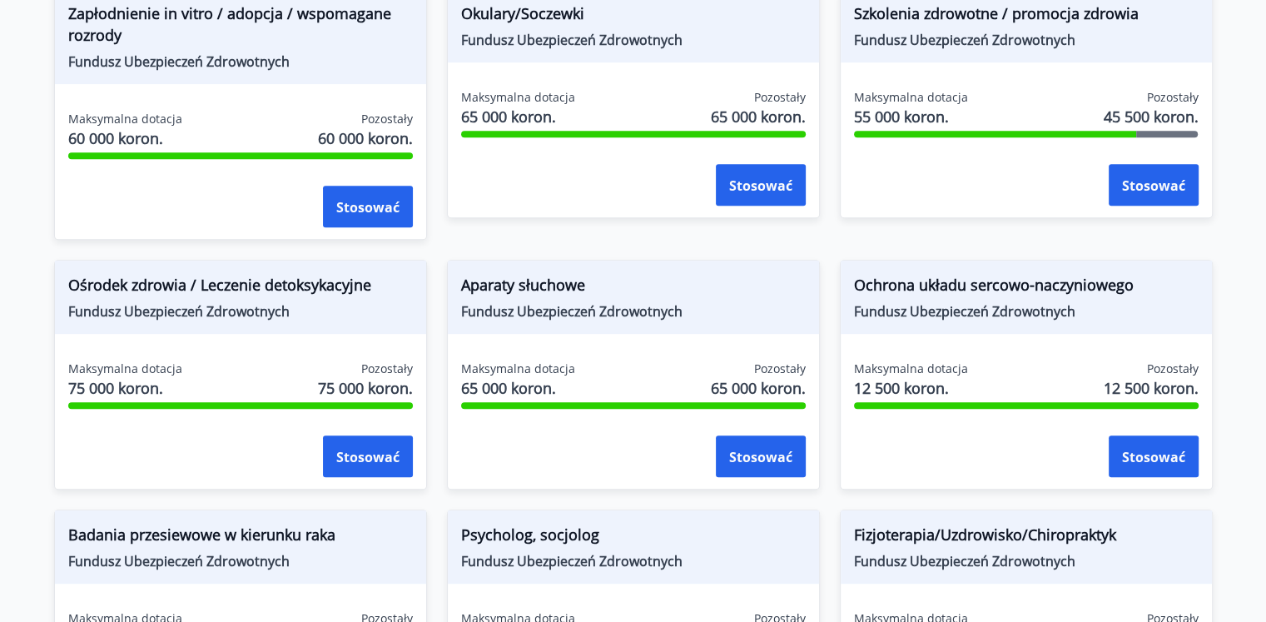
scroll to position [749, 0]
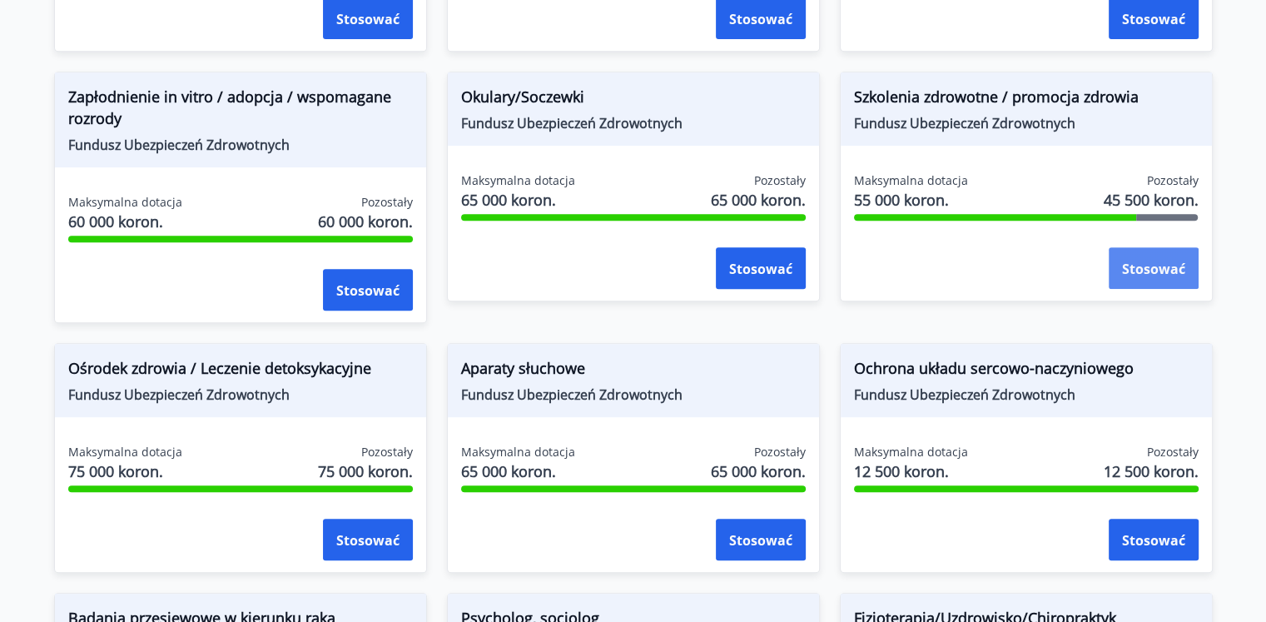
click at [1151, 276] on font "Stosować" at bounding box center [1153, 269] width 63 height 18
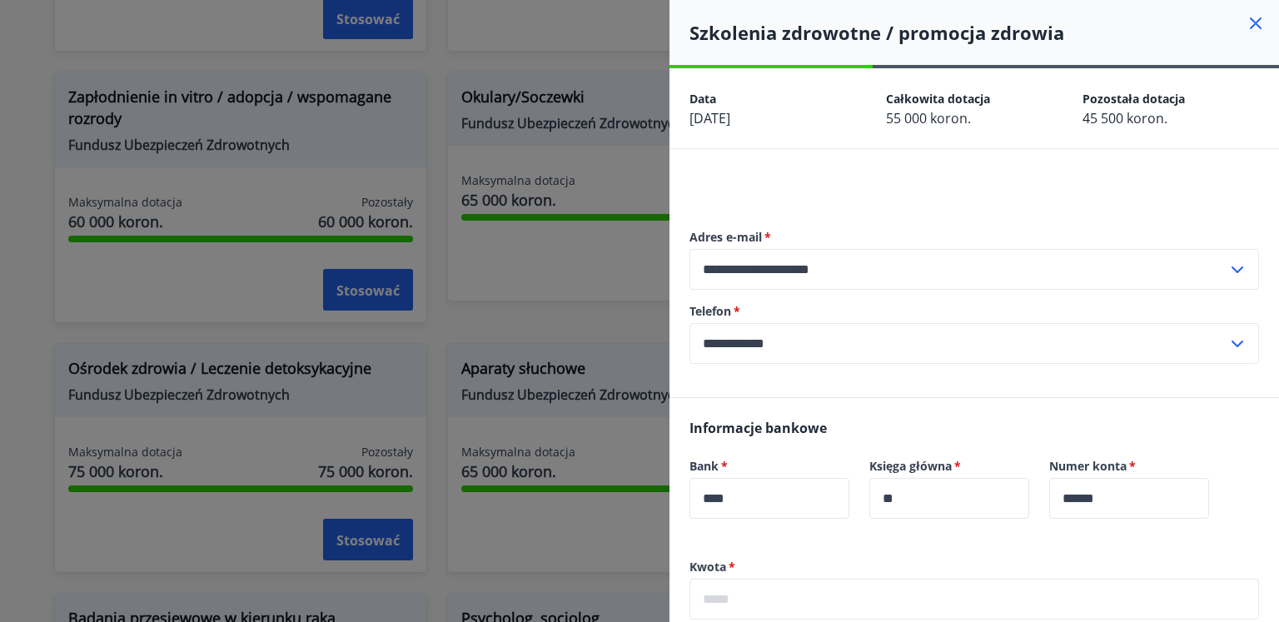
click at [528, 317] on div at bounding box center [639, 311] width 1279 height 622
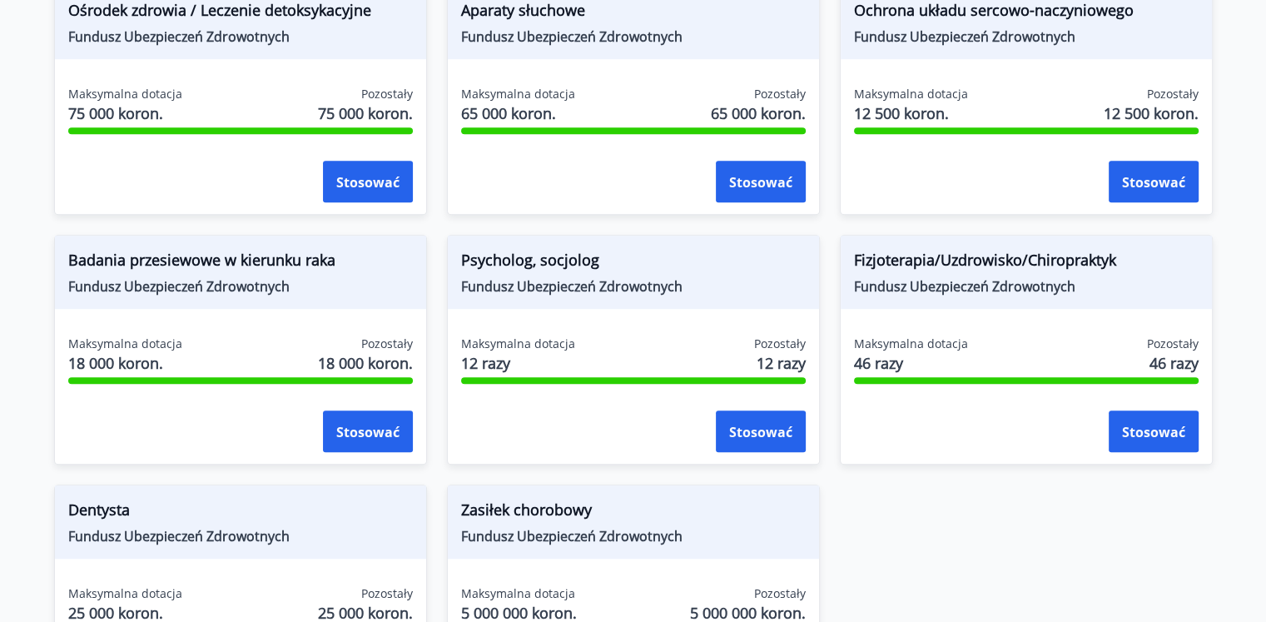
scroll to position [1024, 0]
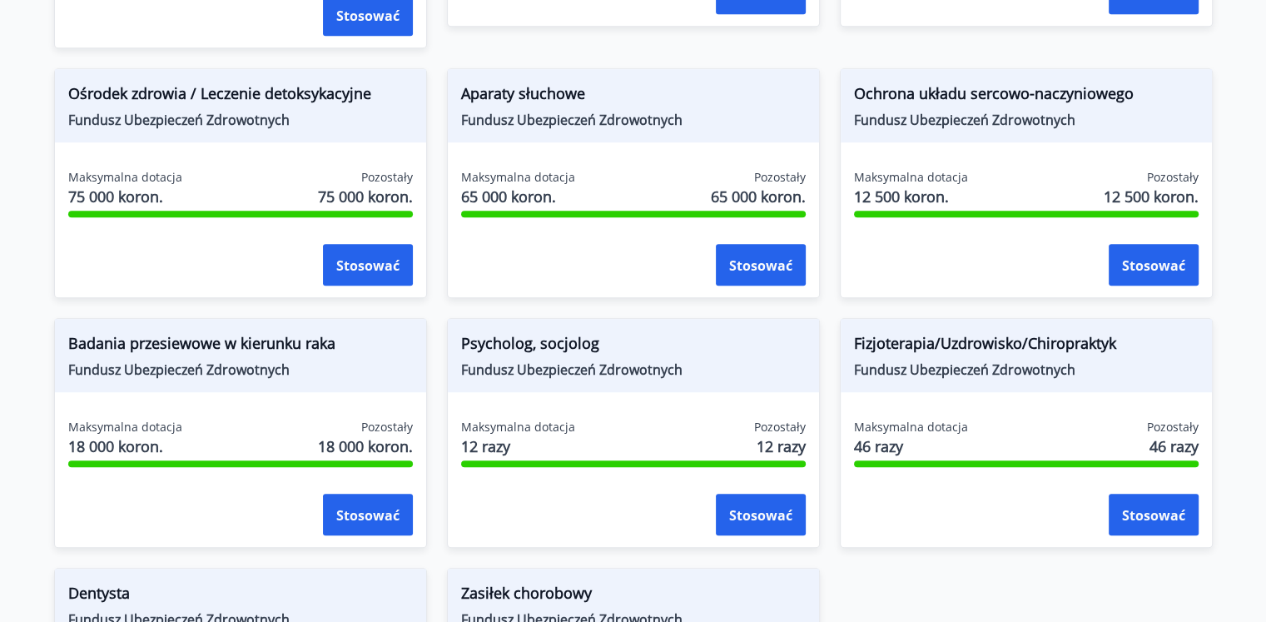
click at [1090, 343] on font "Fizjoterapia/Uzdrowisko/Chiropraktyk" at bounding box center [985, 343] width 262 height 20
